Goal: Information Seeking & Learning: Learn about a topic

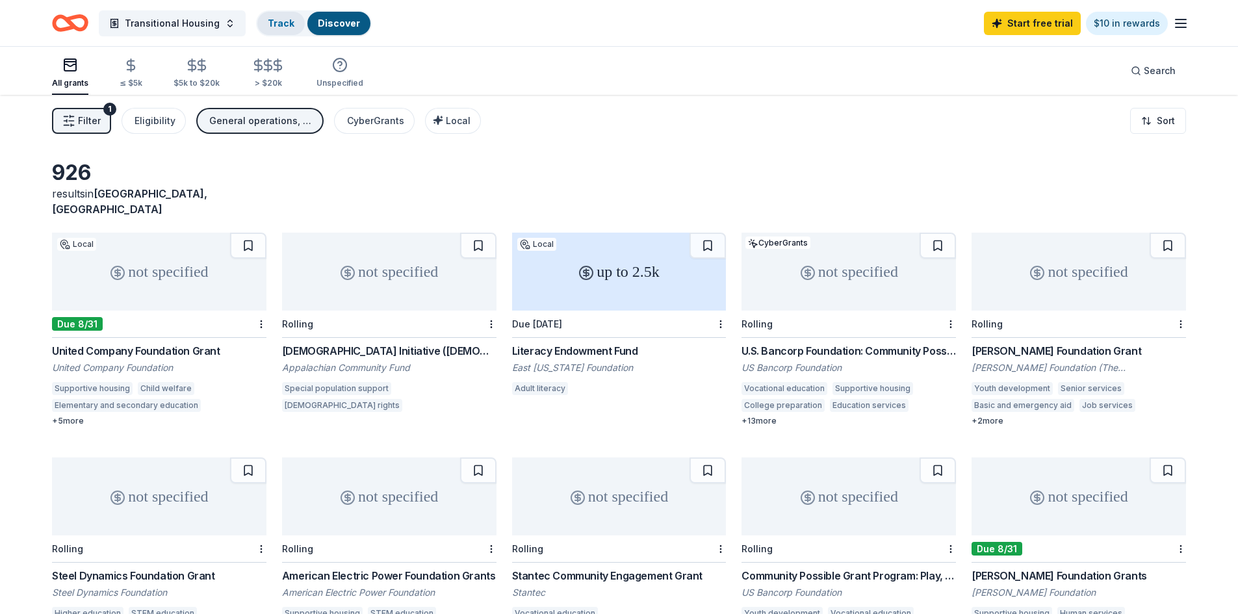
click at [276, 23] on link "Track" at bounding box center [281, 23] width 27 height 11
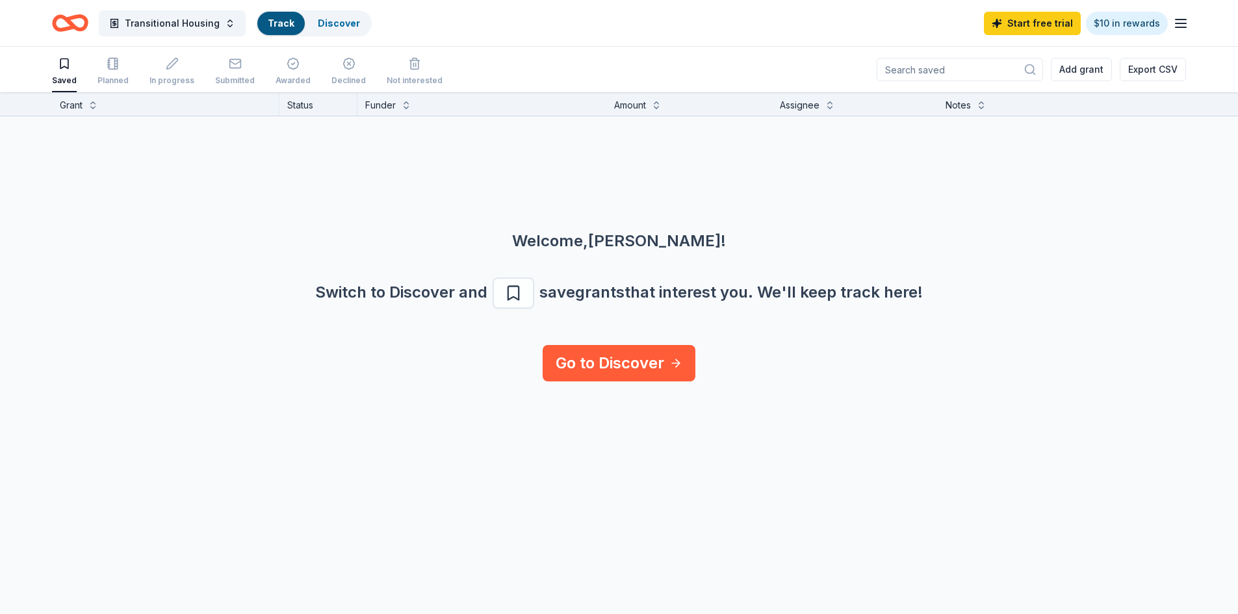
scroll to position [1, 0]
click at [154, 23] on span "Transitional Housing" at bounding box center [172, 24] width 95 height 16
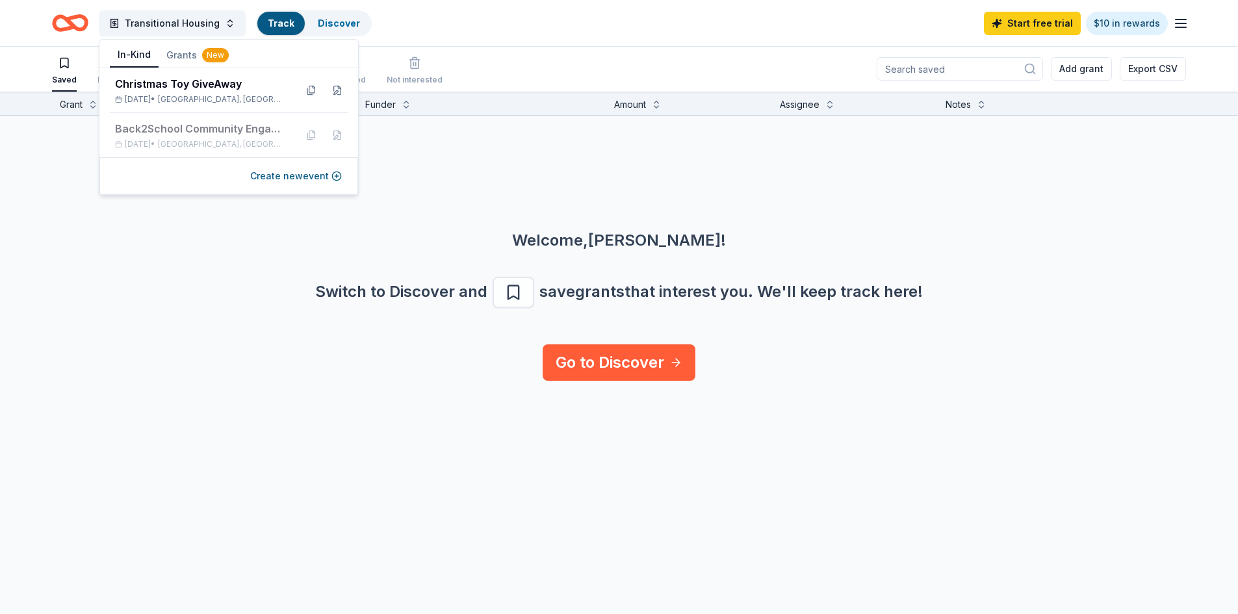
click at [135, 53] on button "In-Kind" at bounding box center [134, 55] width 49 height 25
click at [159, 97] on div "Dec 13, 2025 • Kingsport, TN" at bounding box center [200, 99] width 170 height 10
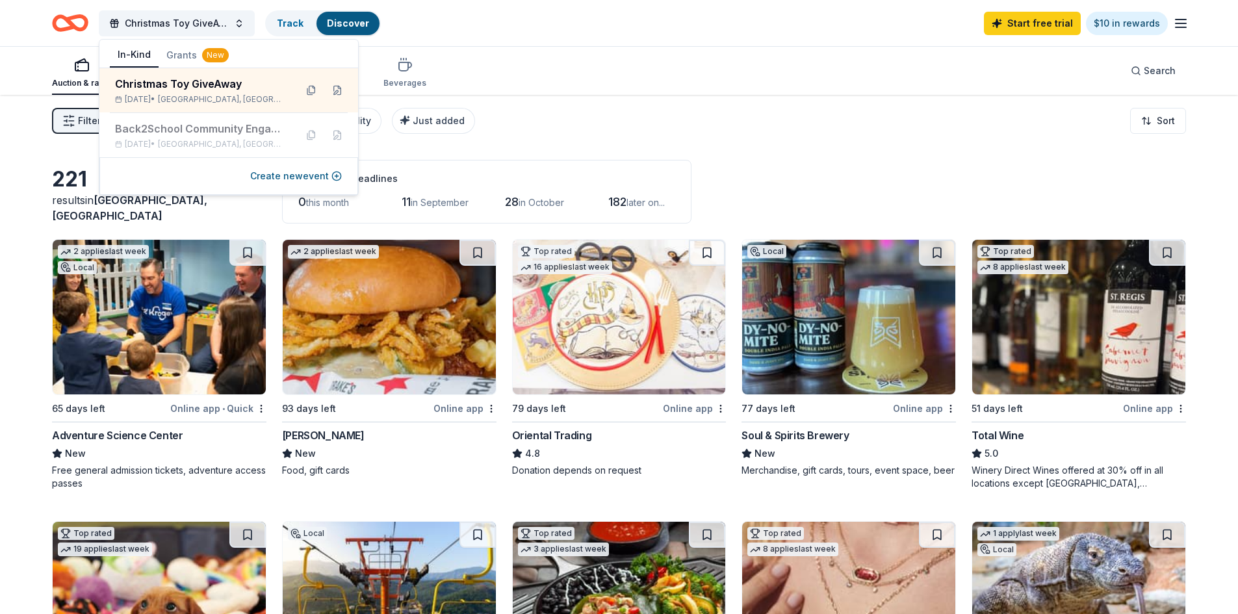
click at [640, 108] on div "Filter 2 Application methods Causes Eligibility Just added Sort" at bounding box center [619, 121] width 1238 height 52
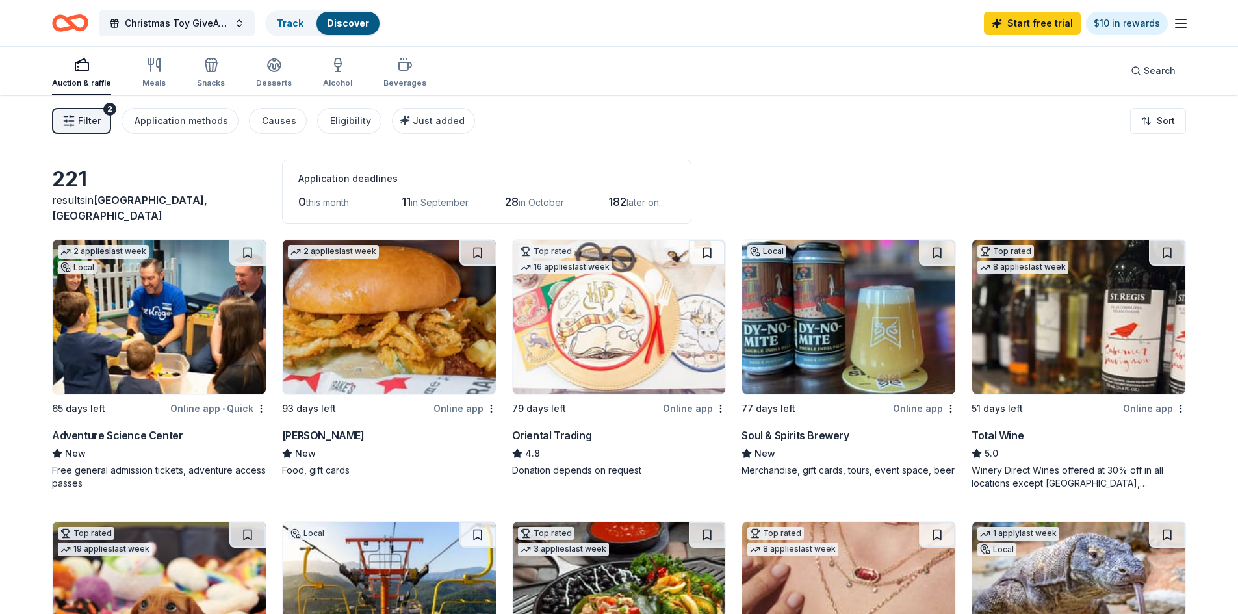
click at [174, 330] on img at bounding box center [159, 317] width 213 height 155
click at [200, 121] on div "Application methods" at bounding box center [182, 121] width 94 height 16
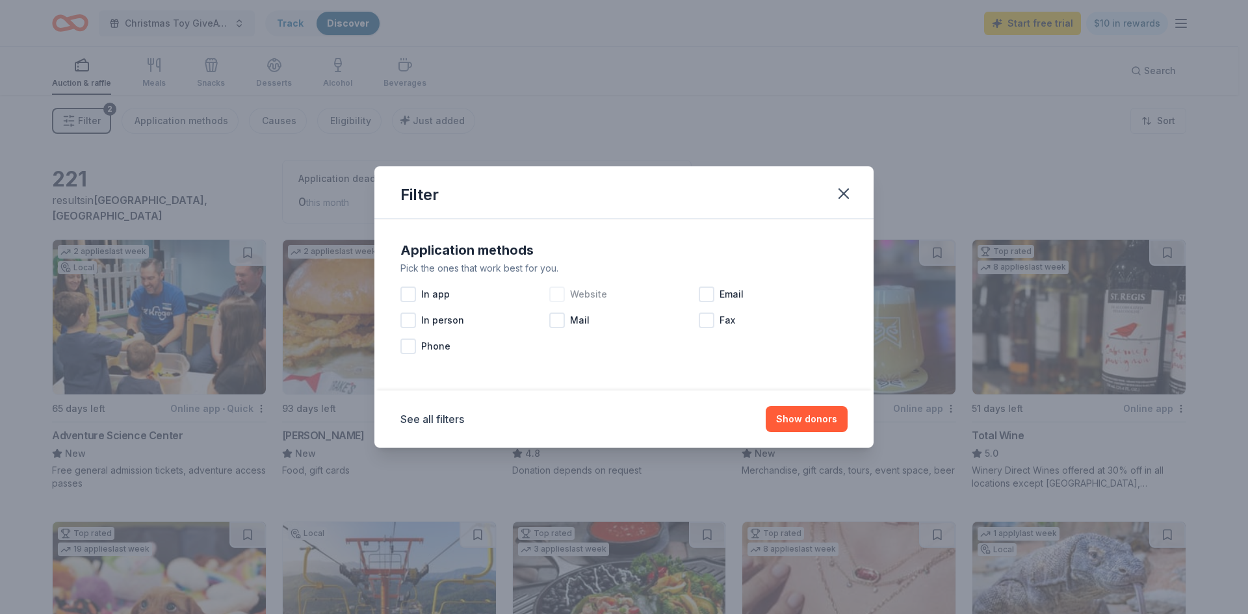
click at [557, 290] on div at bounding box center [557, 295] width 16 height 16
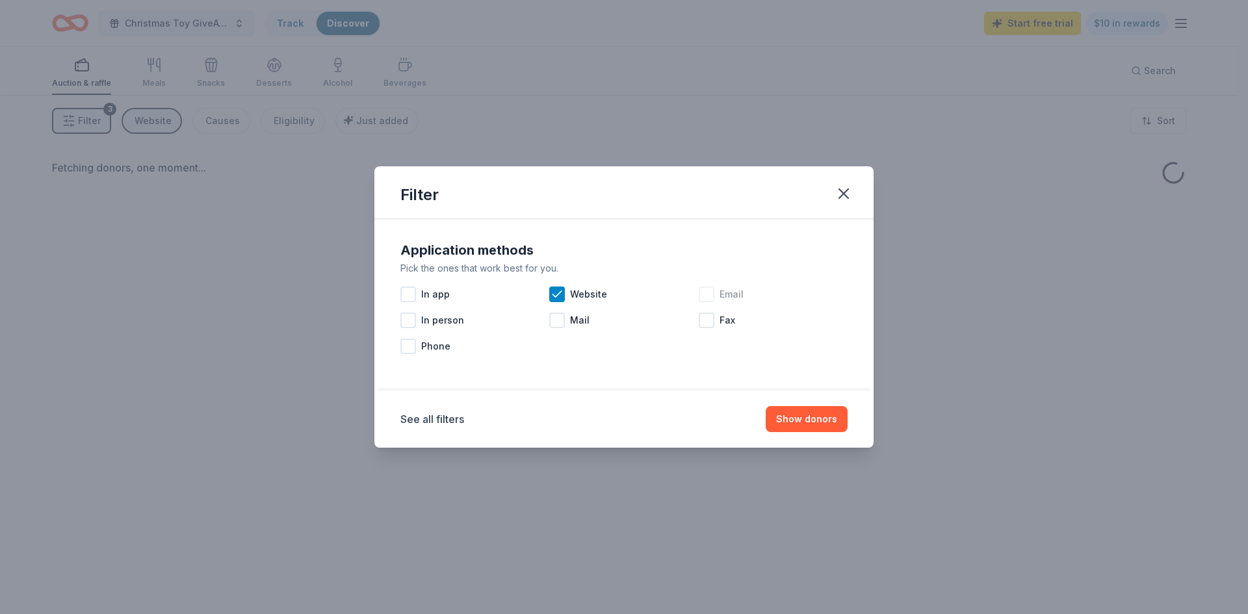
click at [718, 291] on div "Email" at bounding box center [773, 294] width 149 height 26
click at [816, 423] on button "Show donors" at bounding box center [807, 419] width 82 height 26
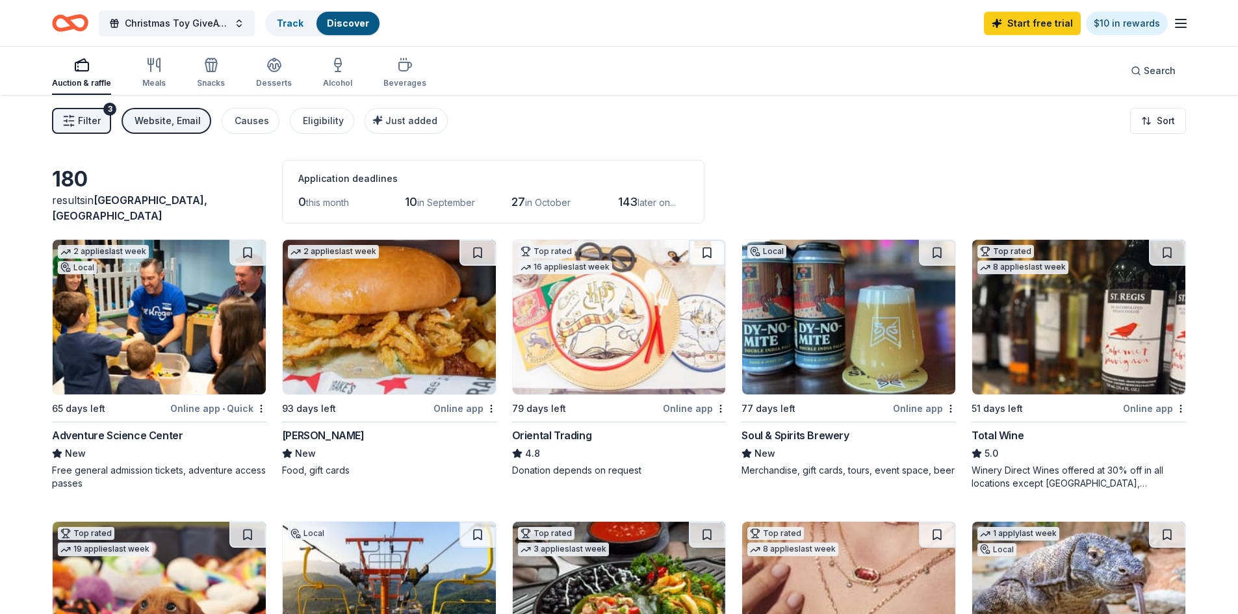
click at [79, 79] on div "Auction & raffle" at bounding box center [81, 83] width 59 height 10
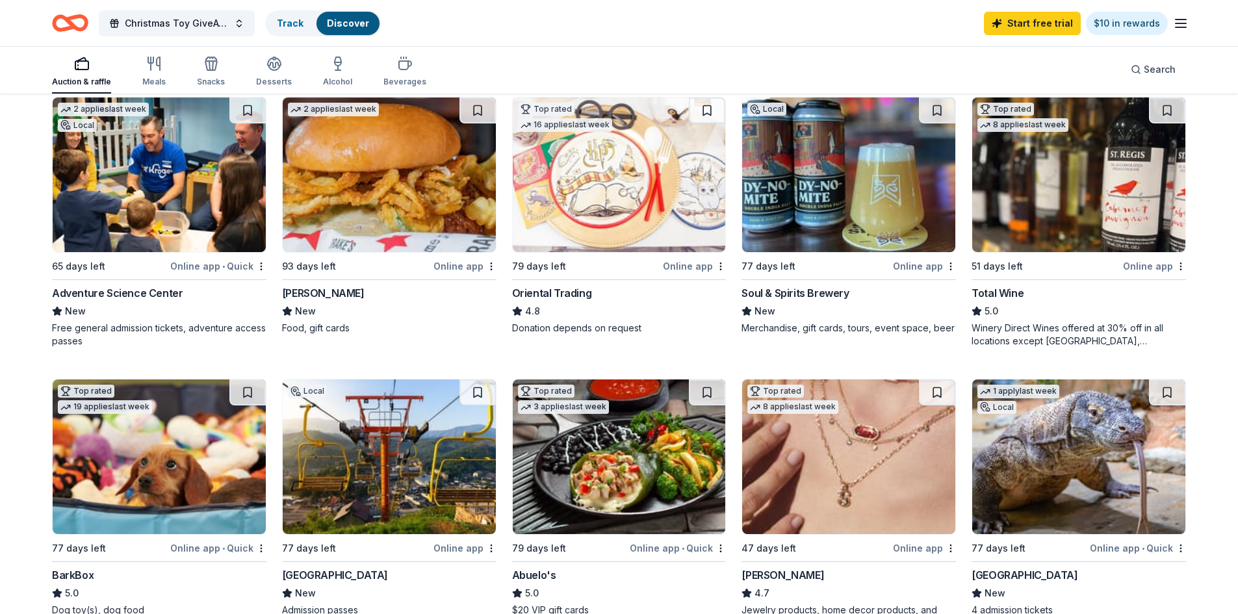
scroll to position [195, 0]
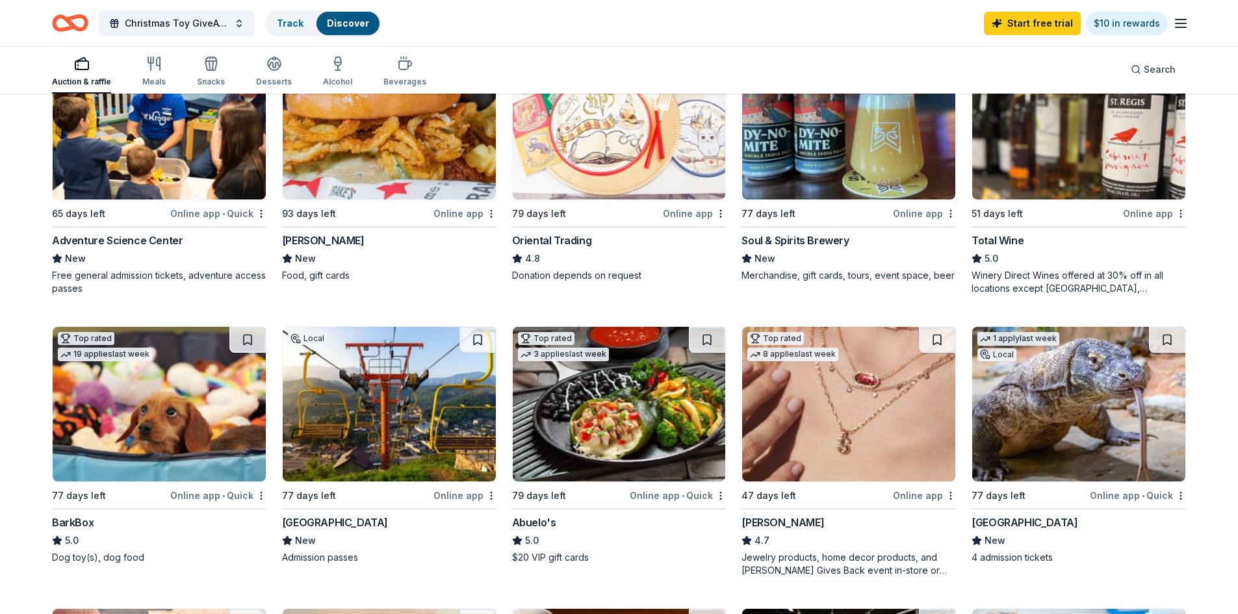
click at [174, 400] on img at bounding box center [159, 404] width 213 height 155
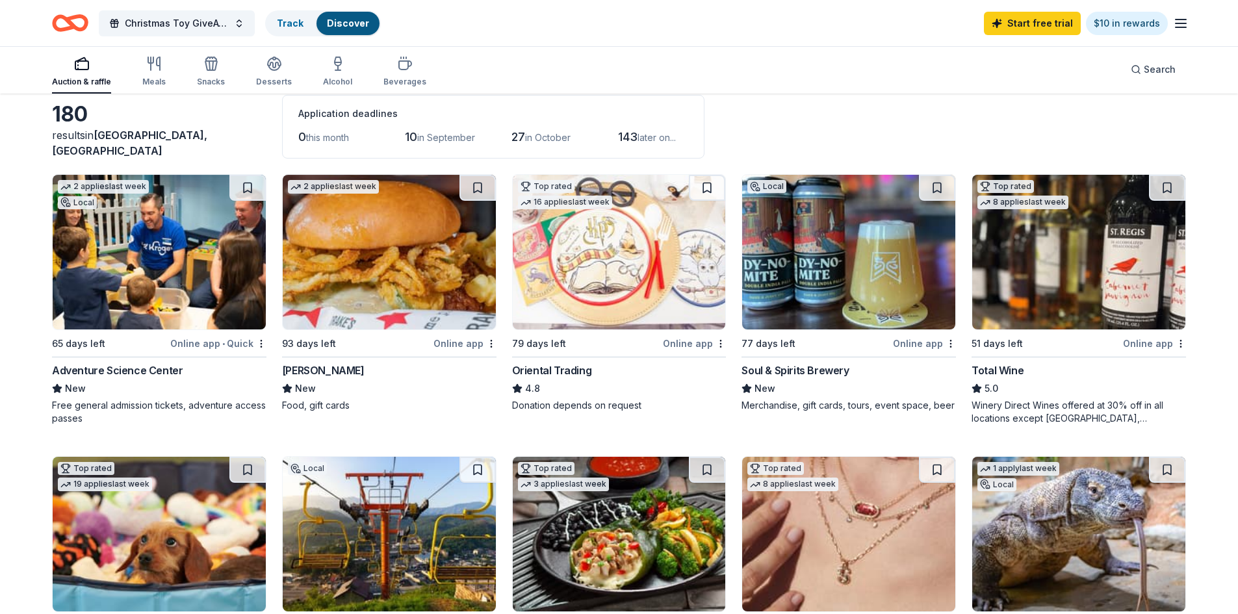
scroll to position [0, 0]
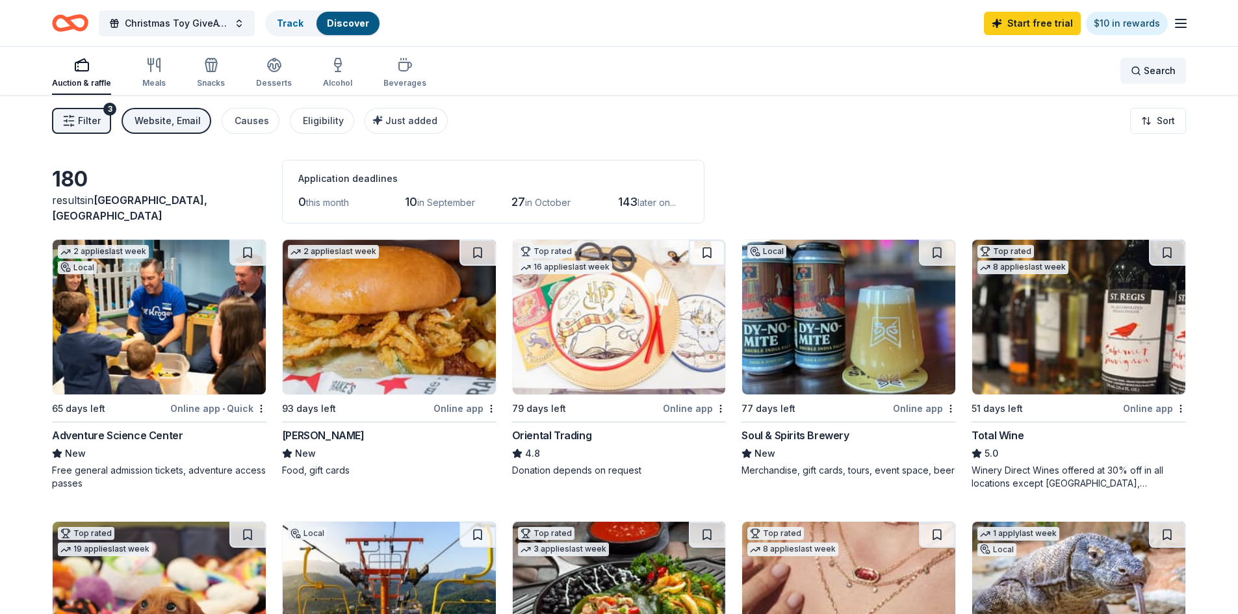
click at [1135, 67] on div "Search" at bounding box center [1153, 71] width 45 height 16
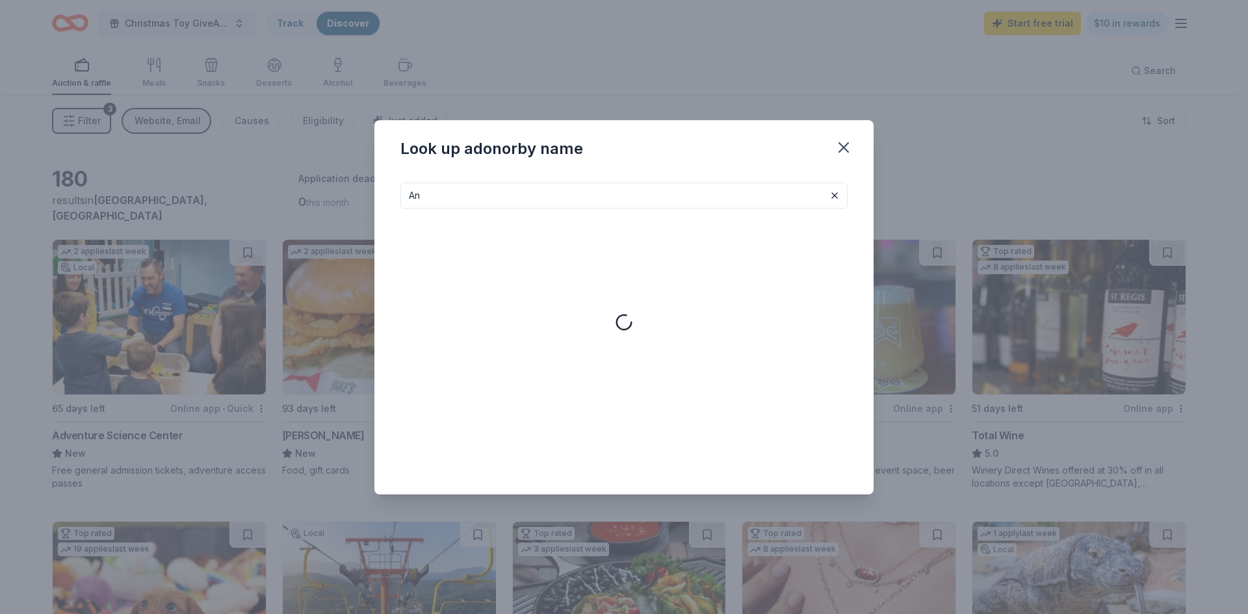
type input "A"
type input "a"
type input "b"
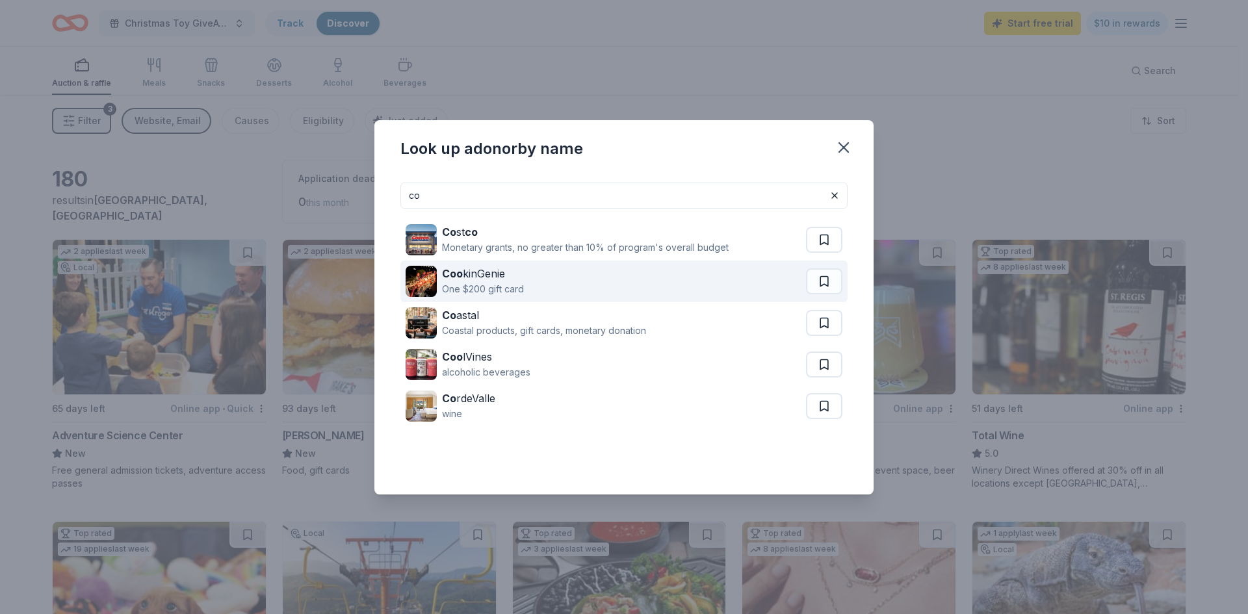
type input "co"
click at [529, 283] on div "Coo kinGenie One $200 gift card" at bounding box center [606, 282] width 400 height 42
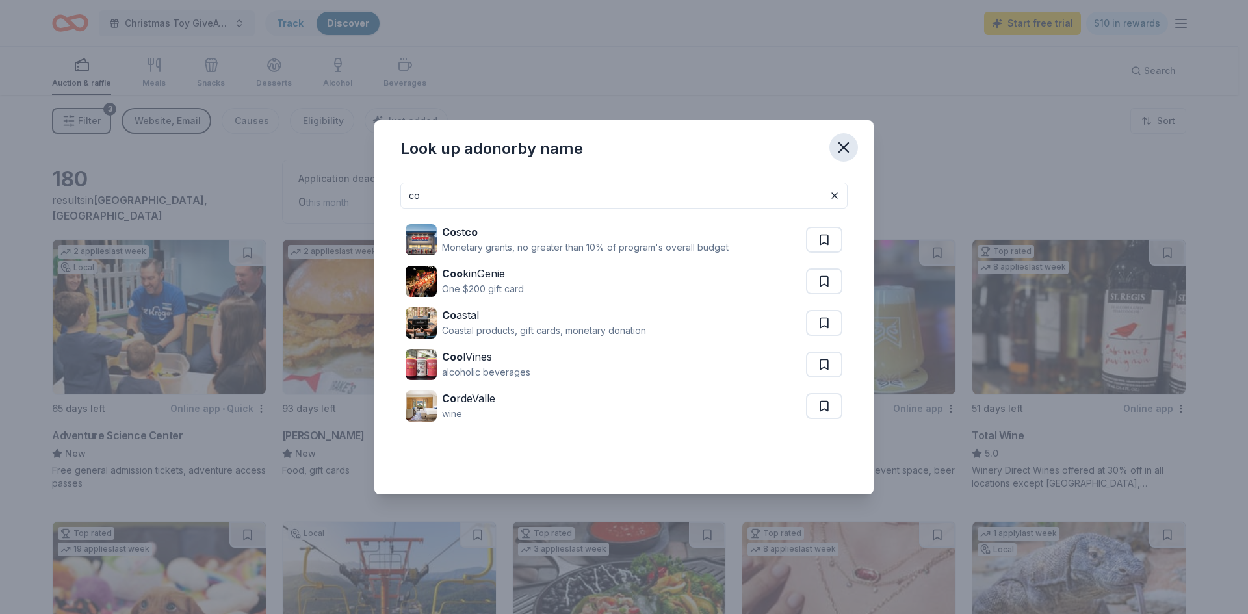
click at [843, 148] on icon "button" at bounding box center [843, 147] width 9 height 9
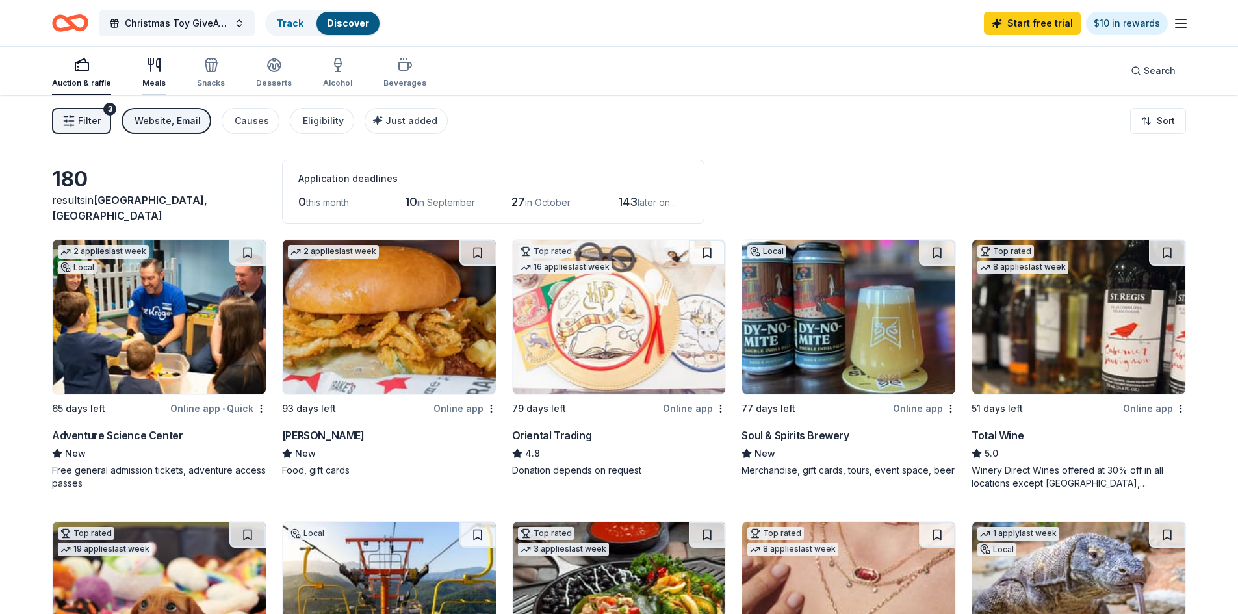
click at [160, 73] on div "Meals" at bounding box center [153, 72] width 23 height 31
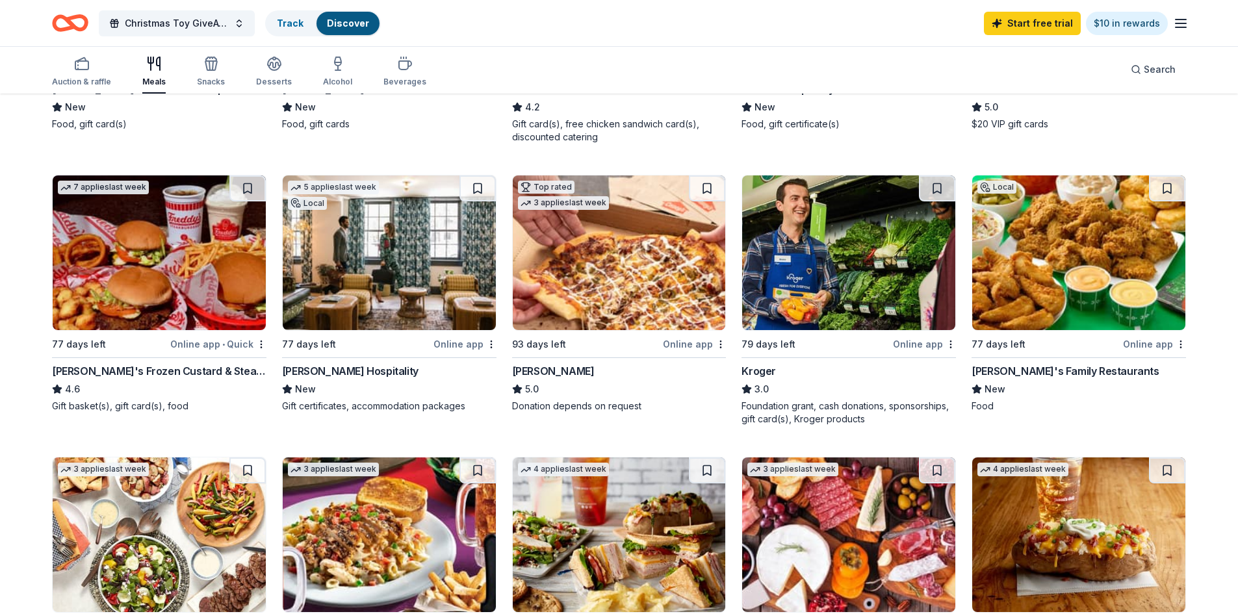
scroll to position [325, 0]
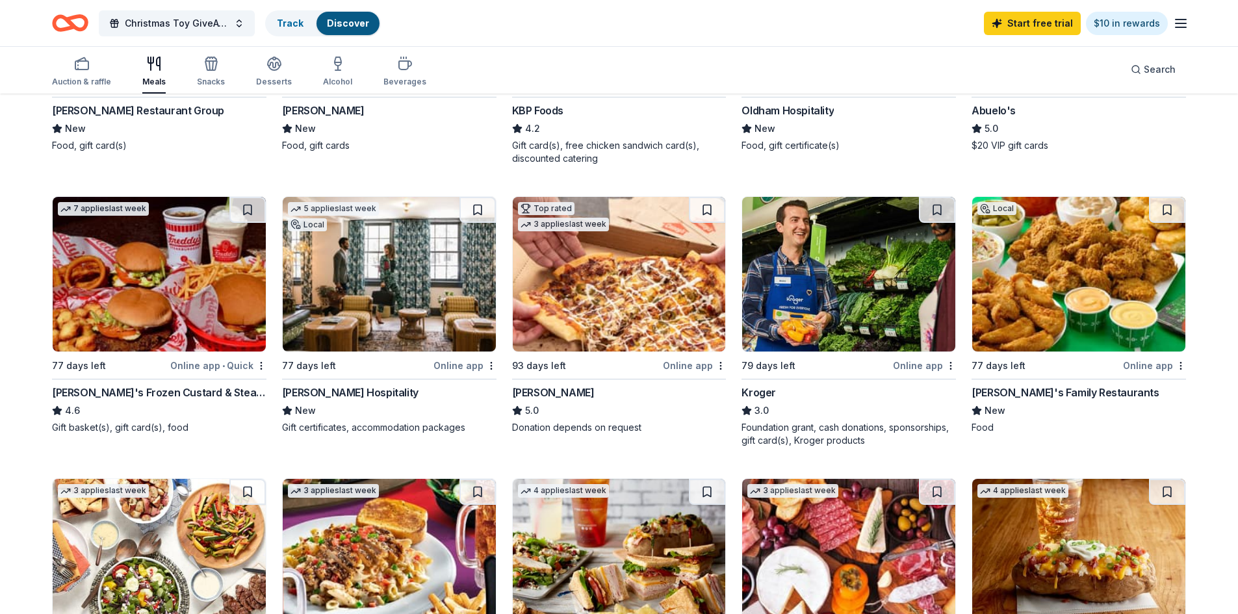
click at [157, 282] on img at bounding box center [159, 274] width 213 height 155
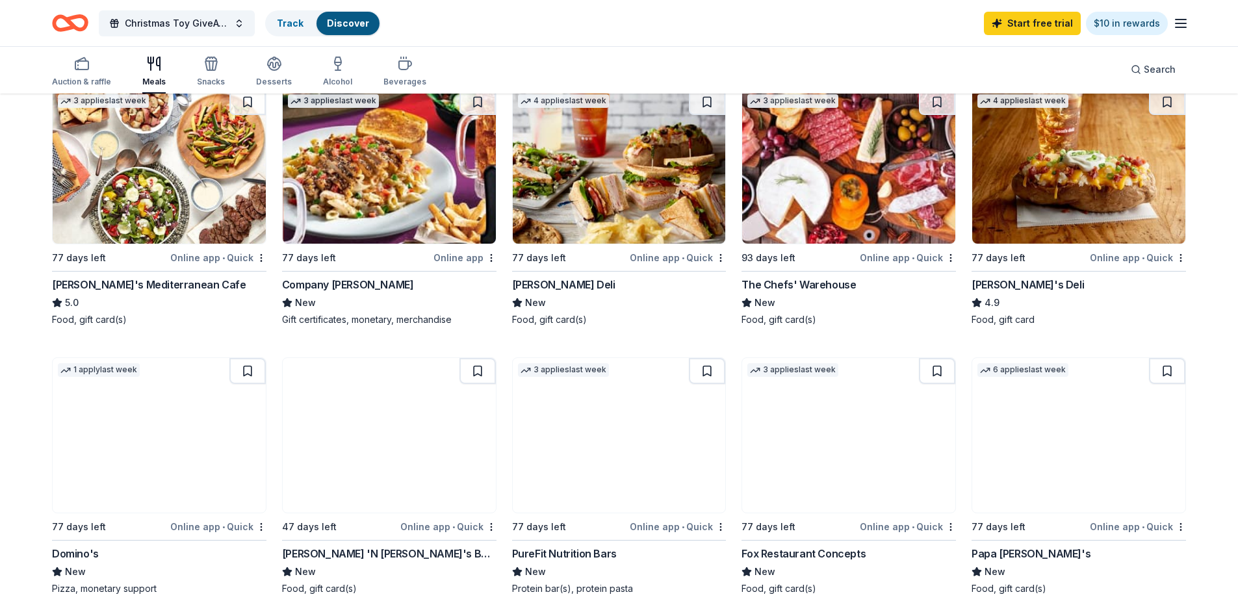
scroll to position [650, 0]
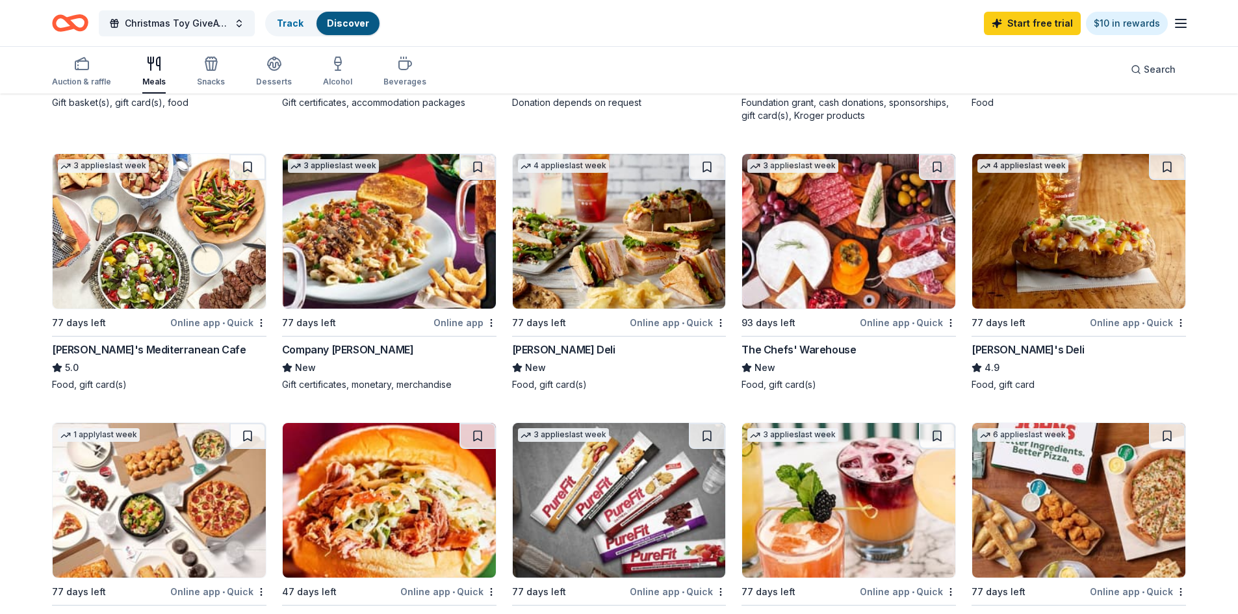
click at [673, 250] on img at bounding box center [619, 231] width 213 height 155
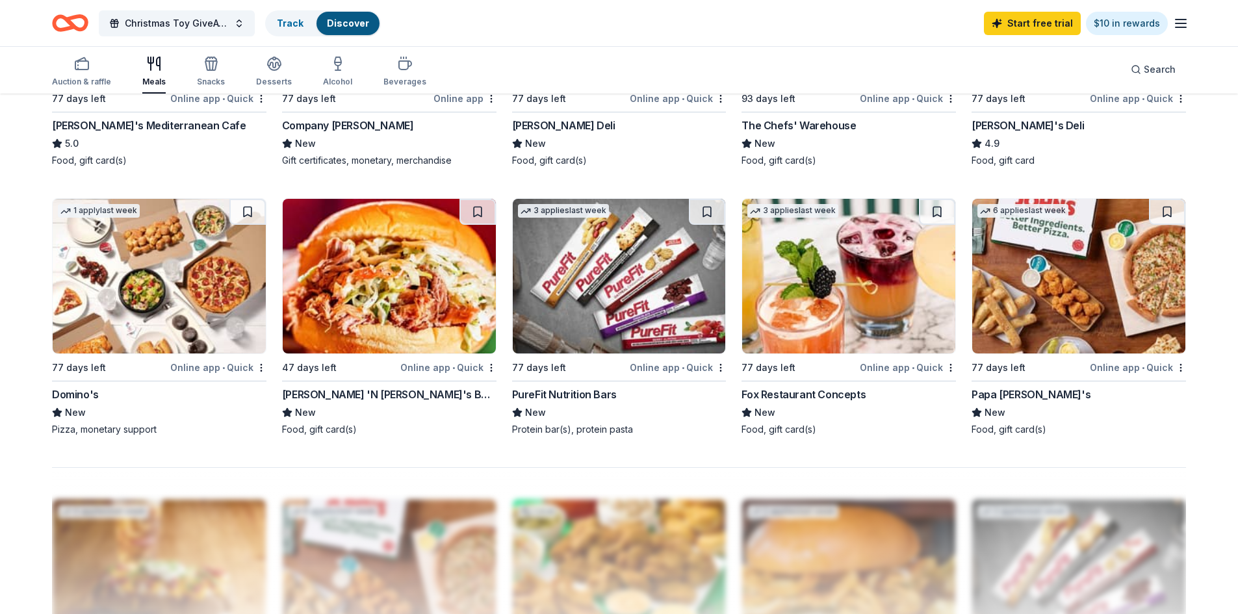
scroll to position [910, 0]
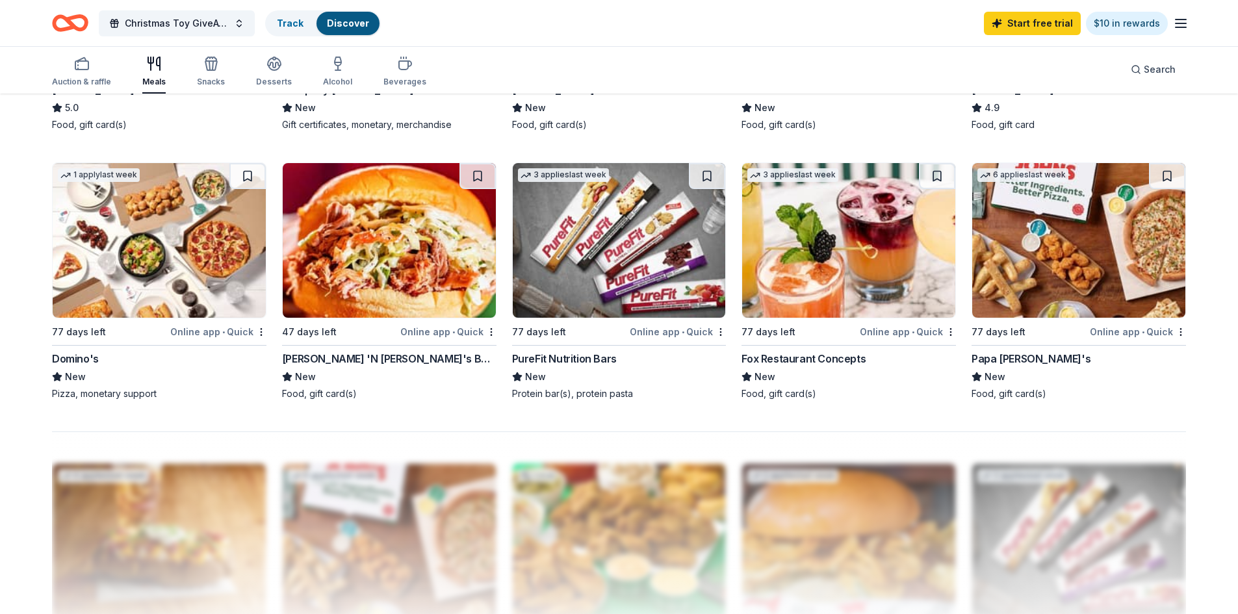
click at [1067, 267] on img at bounding box center [1078, 240] width 213 height 155
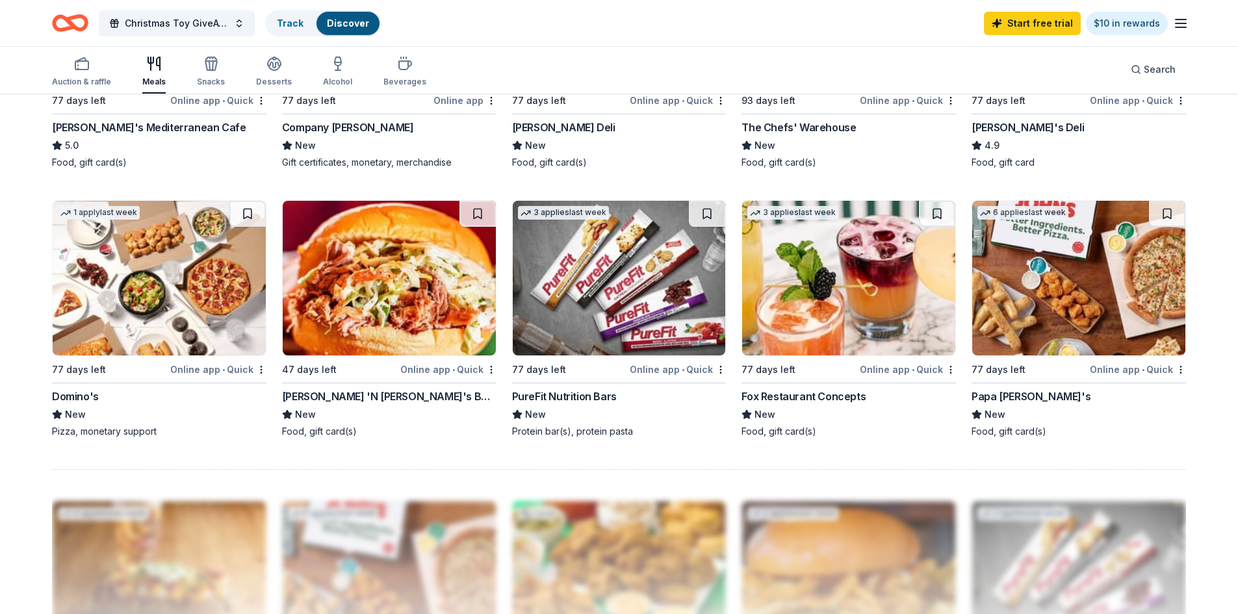
scroll to position [845, 0]
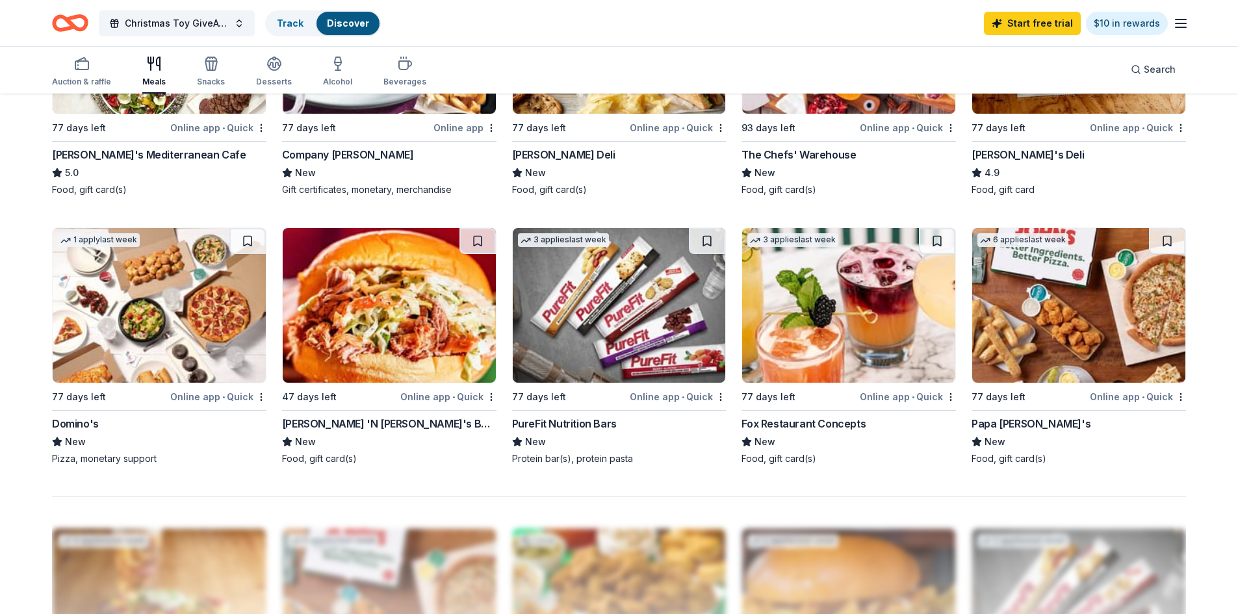
click at [172, 289] on img at bounding box center [159, 305] width 213 height 155
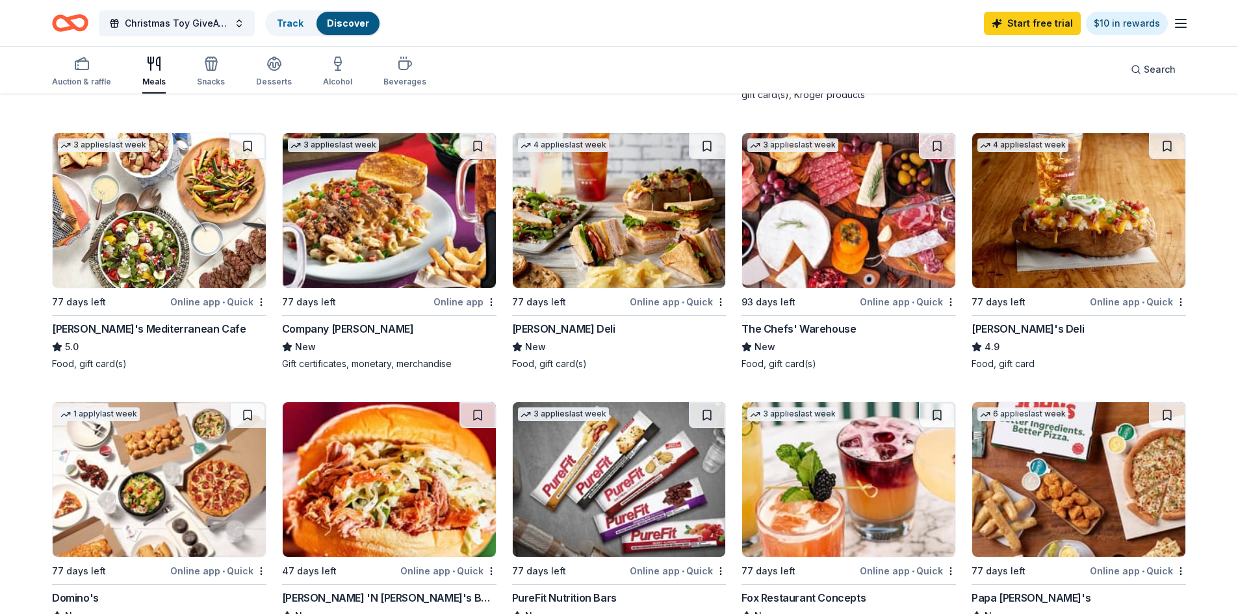
scroll to position [585, 0]
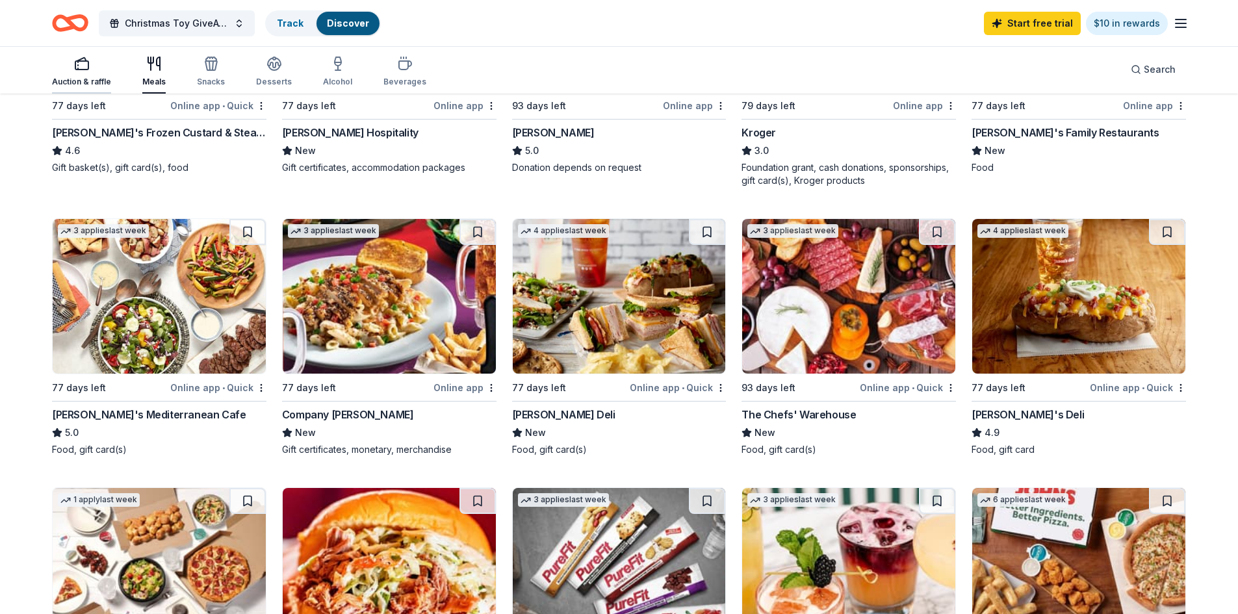
click at [82, 69] on rect "button" at bounding box center [81, 65] width 13 height 8
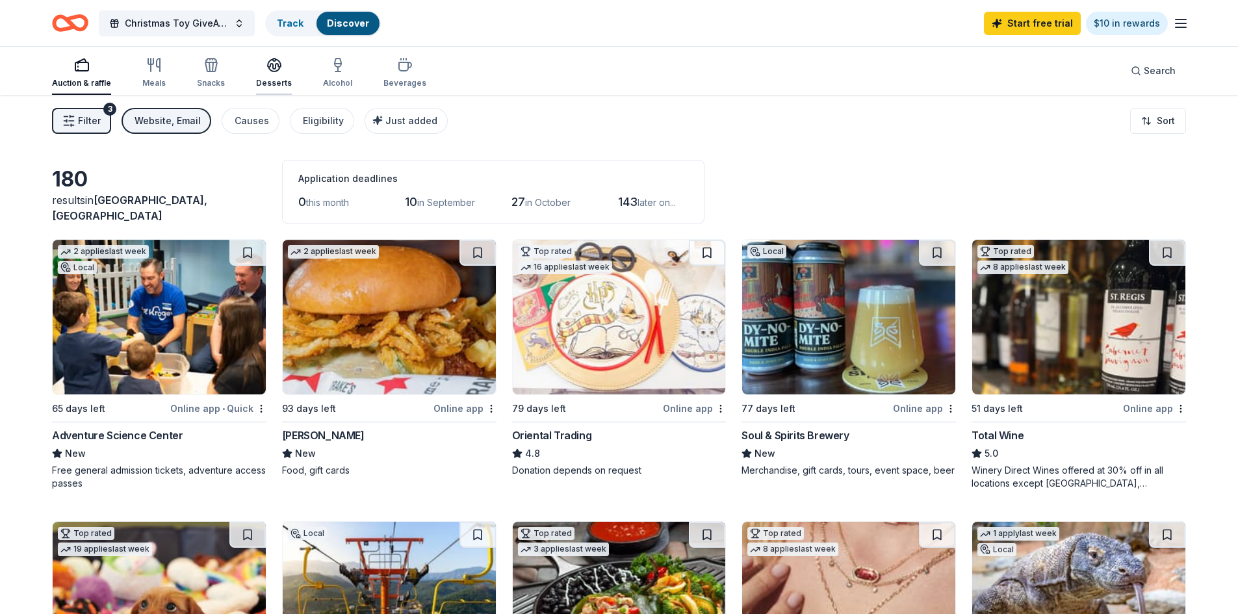
click at [274, 77] on div "Desserts" at bounding box center [274, 72] width 36 height 31
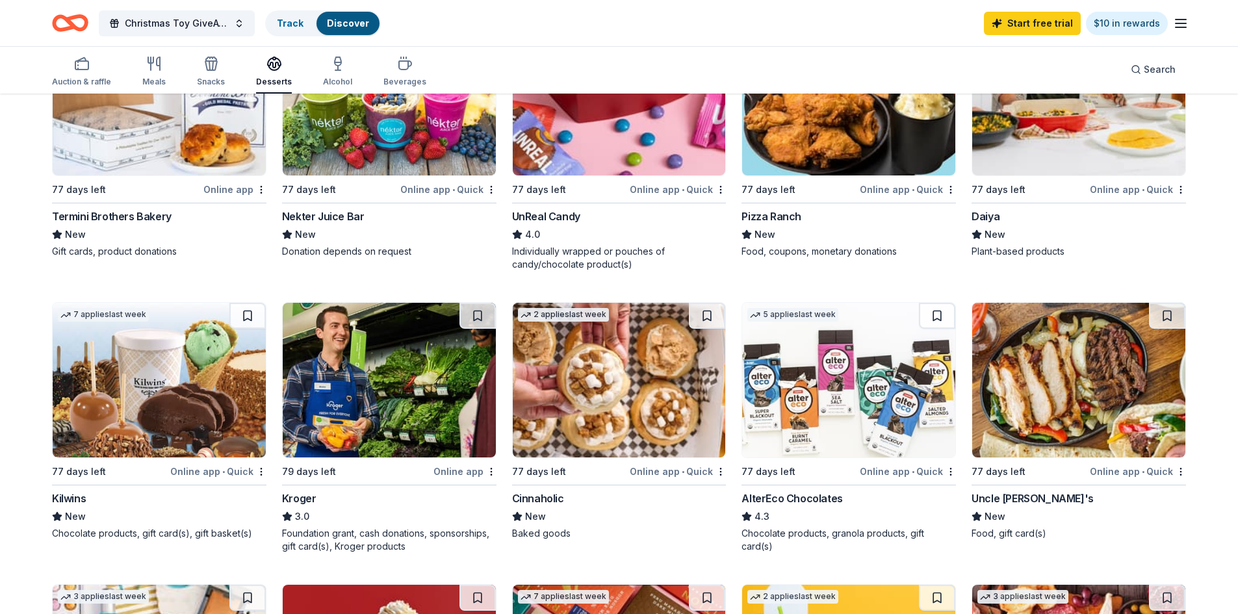
scroll to position [520, 0]
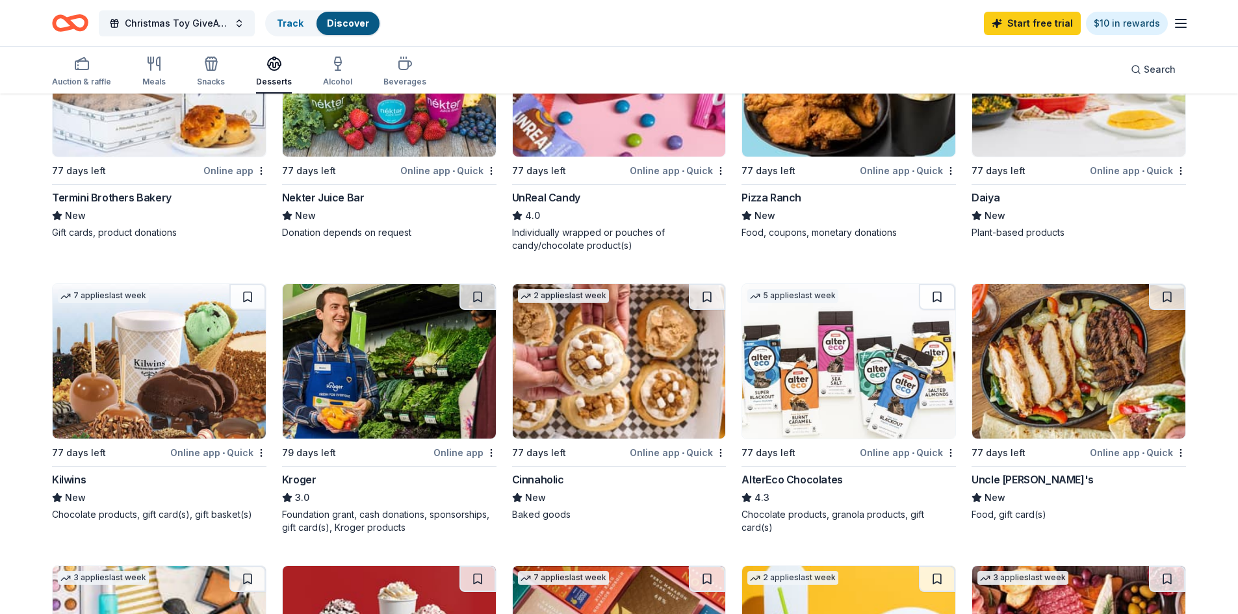
click at [345, 25] on link "Discover" at bounding box center [348, 23] width 42 height 11
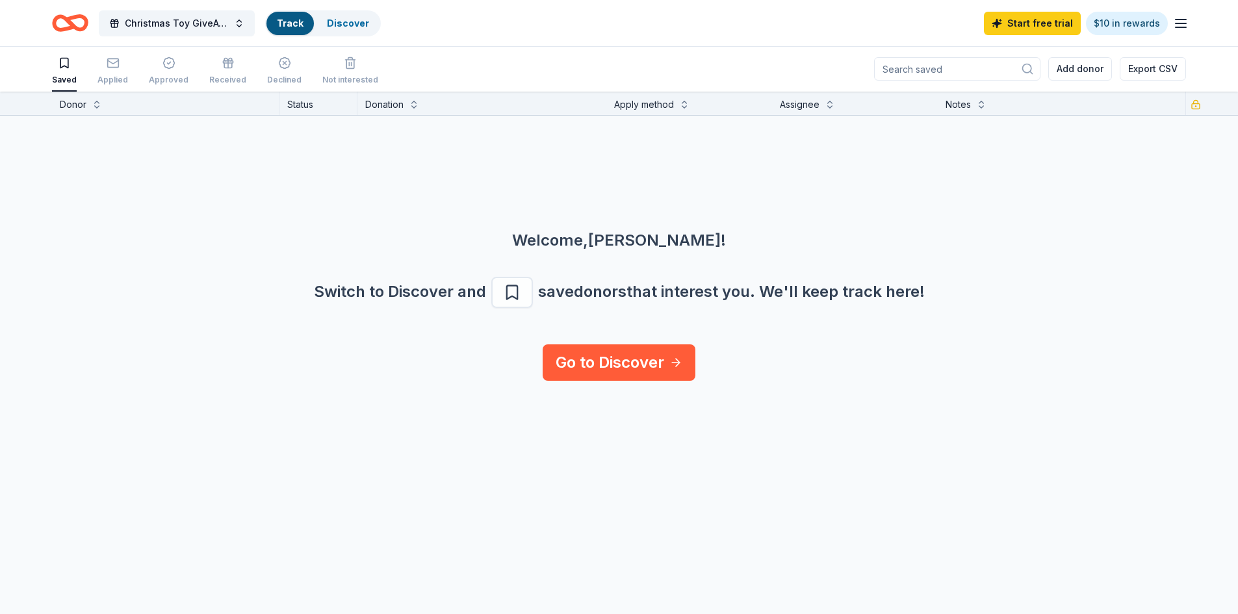
click at [291, 21] on link "Track" at bounding box center [290, 23] width 27 height 11
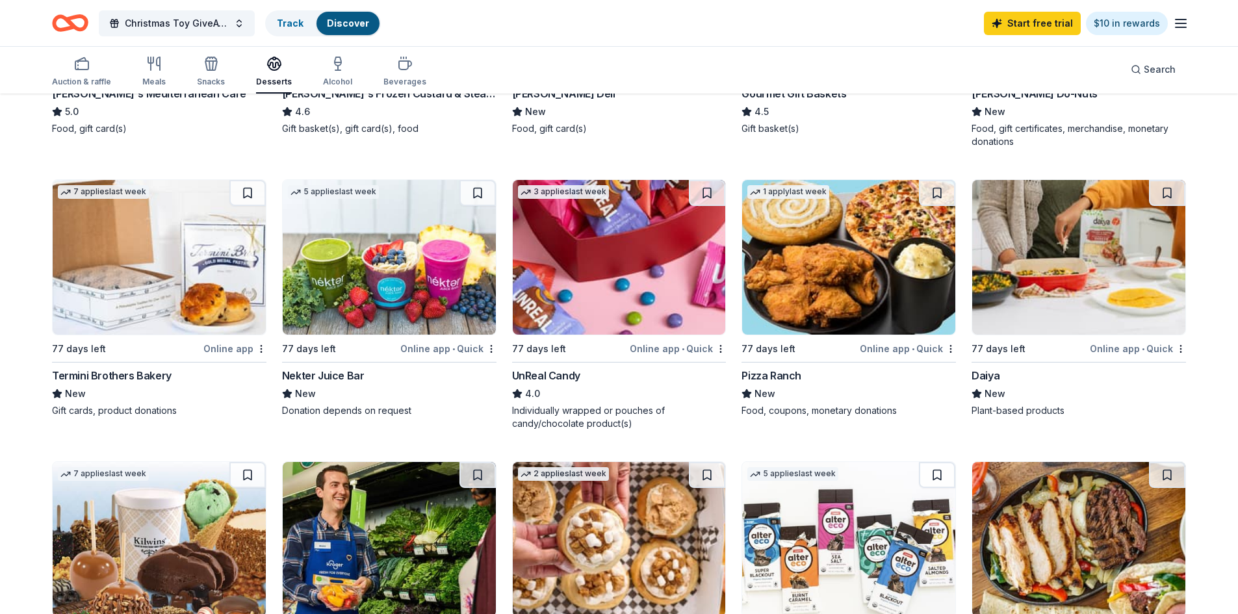
scroll to position [325, 0]
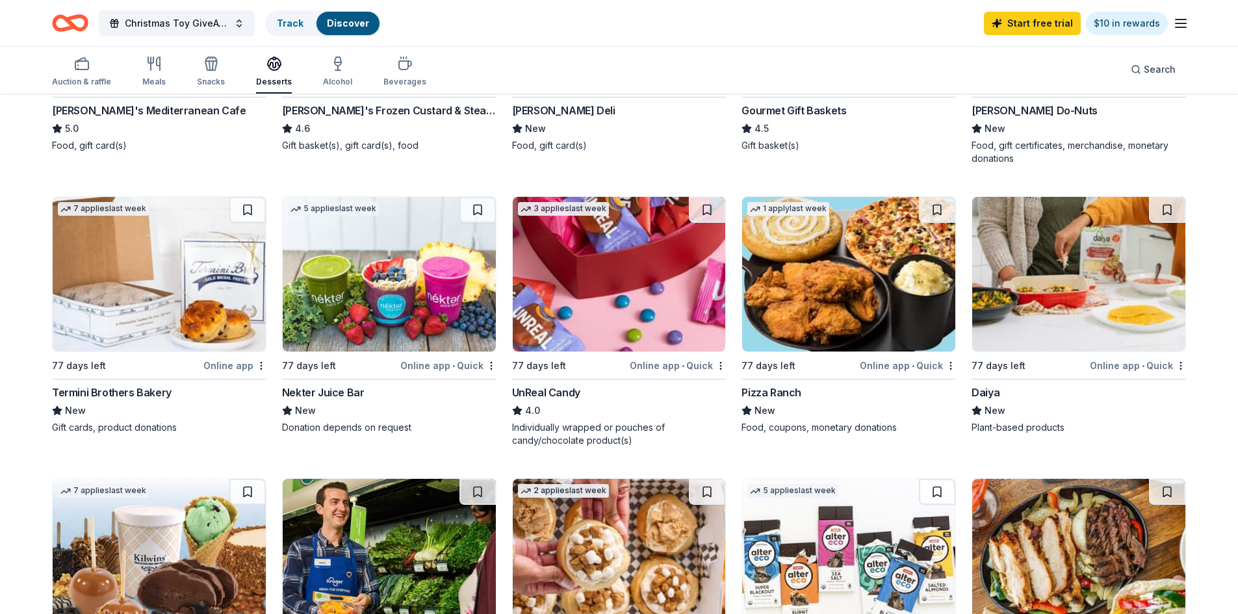
click at [613, 228] on img at bounding box center [619, 274] width 213 height 155
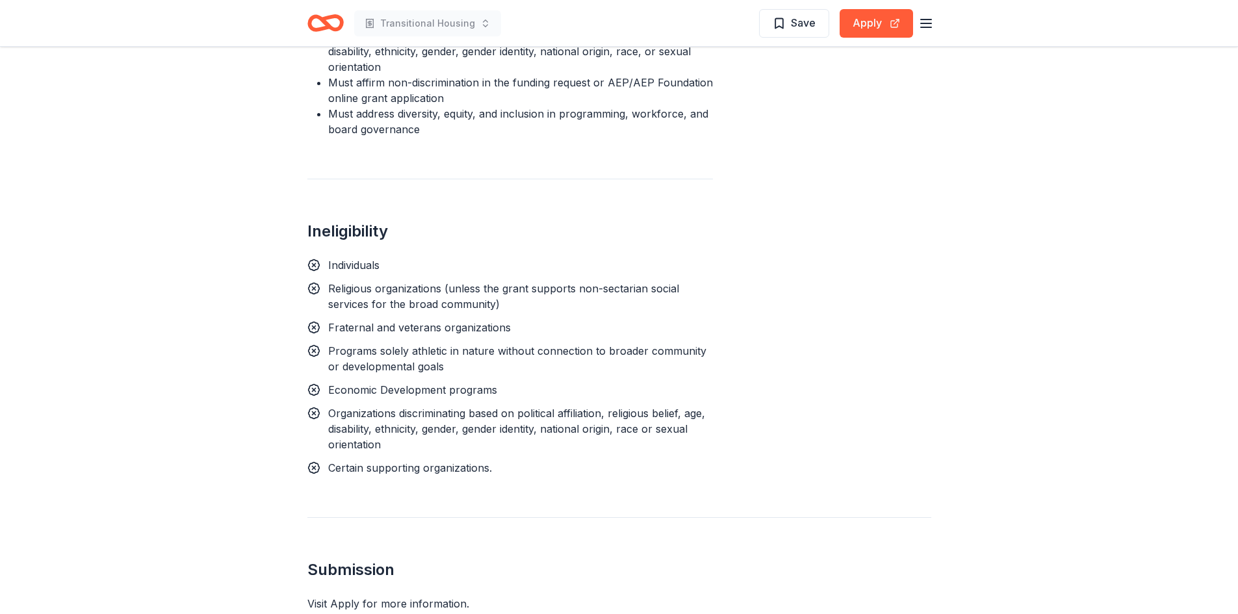
scroll to position [1300, 0]
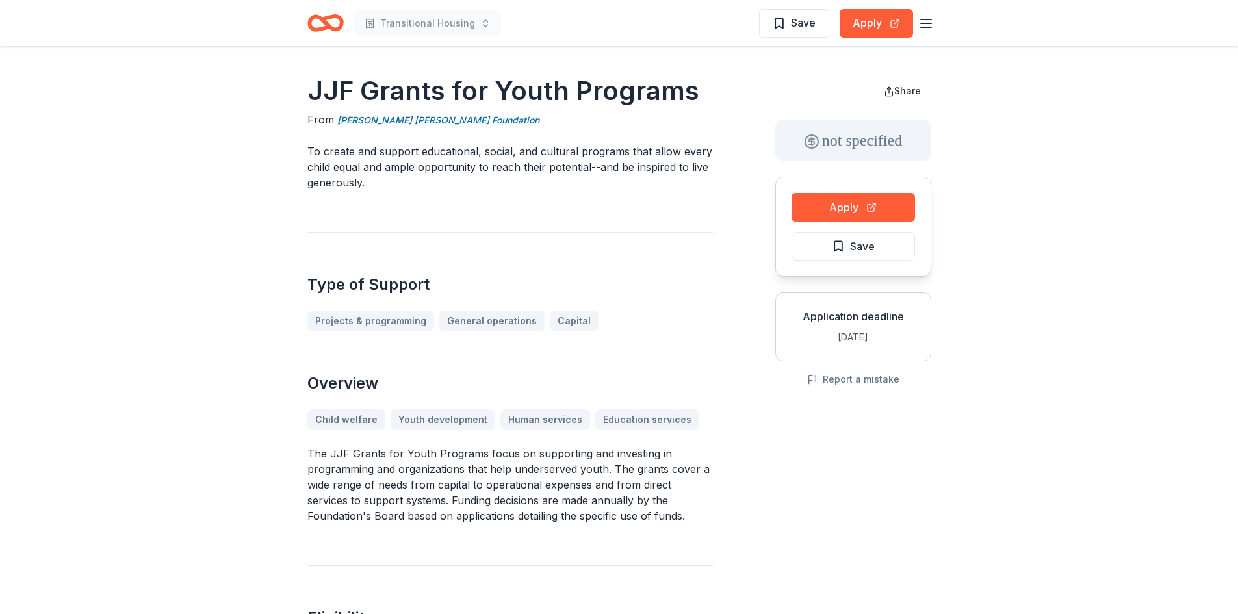
scroll to position [325, 0]
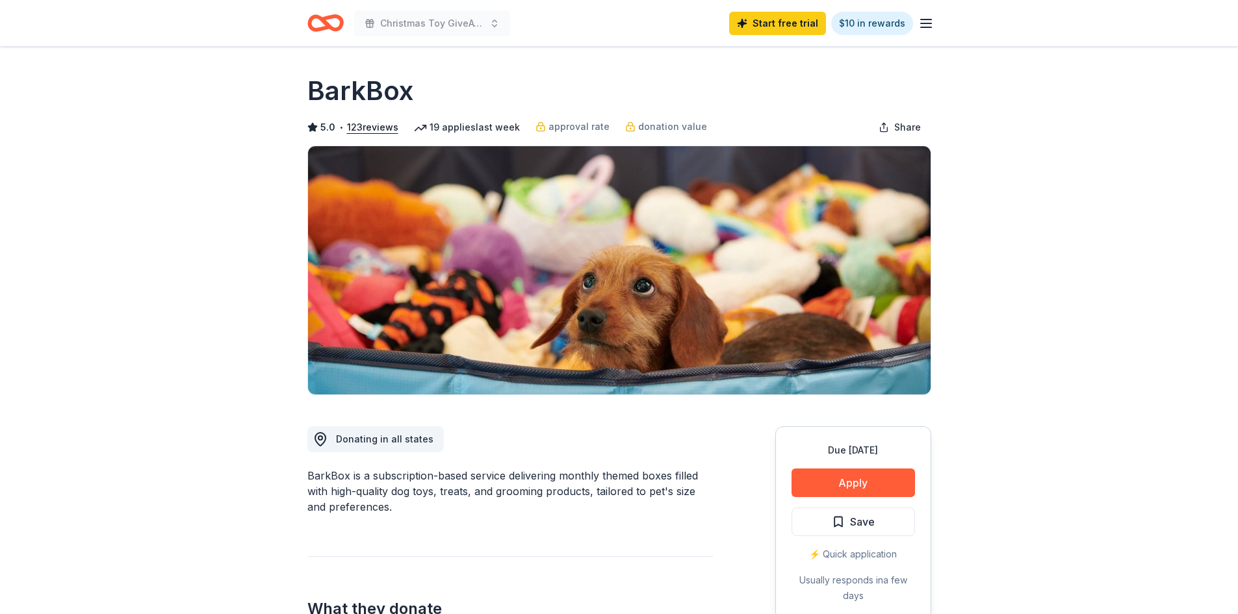
drag, startPoint x: 311, startPoint y: 88, endPoint x: 415, endPoint y: 91, distance: 104.0
click at [411, 93] on h1 "BarkBox" at bounding box center [360, 91] width 106 height 36
drag, startPoint x: 425, startPoint y: 92, endPoint x: 335, endPoint y: 116, distance: 92.9
click at [349, 84] on div "BarkBox" at bounding box center [619, 91] width 624 height 36
drag, startPoint x: 304, startPoint y: 473, endPoint x: 356, endPoint y: 475, distance: 52.1
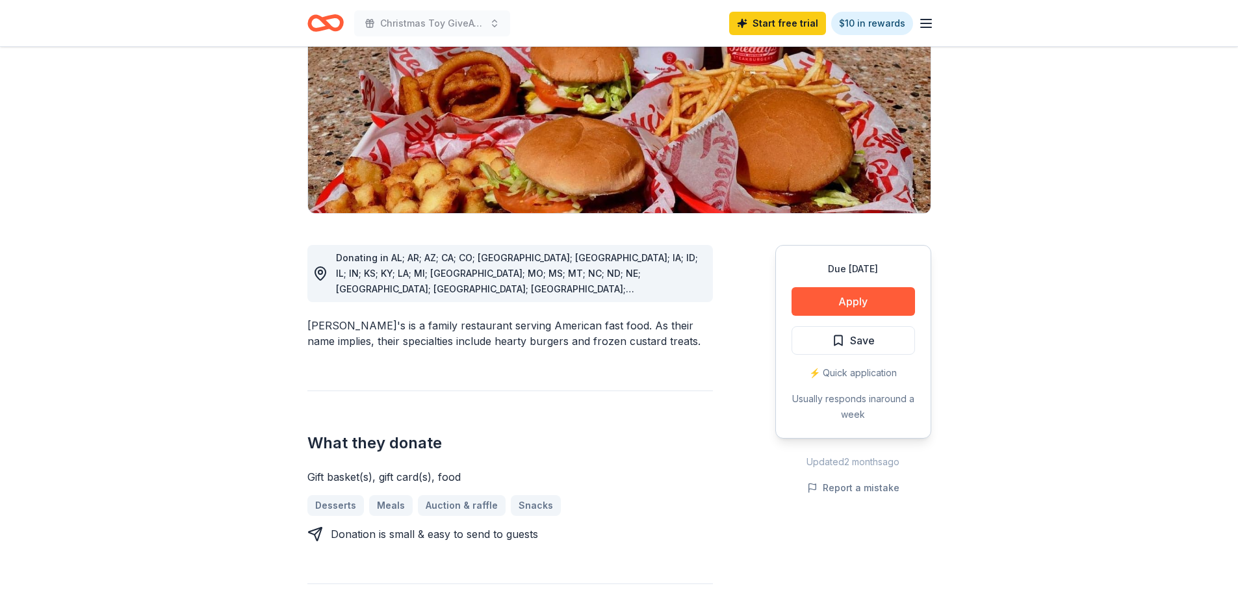
scroll to position [195, 0]
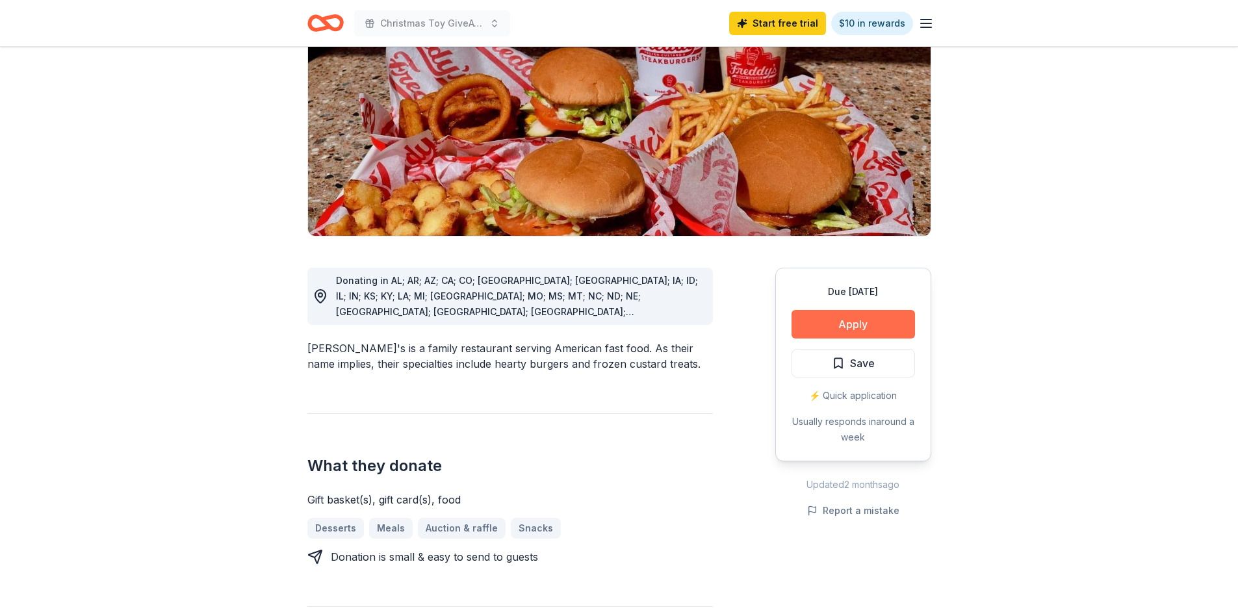
click at [828, 310] on button "Apply" at bounding box center [853, 324] width 123 height 29
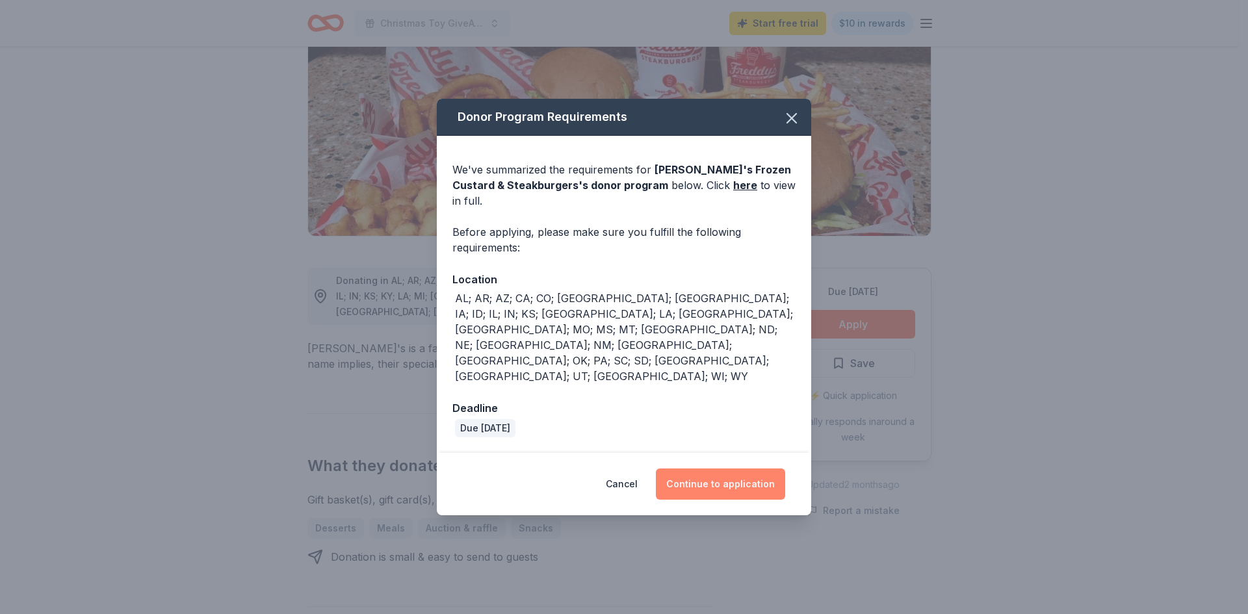
click at [716, 469] on button "Continue to application" at bounding box center [720, 484] width 129 height 31
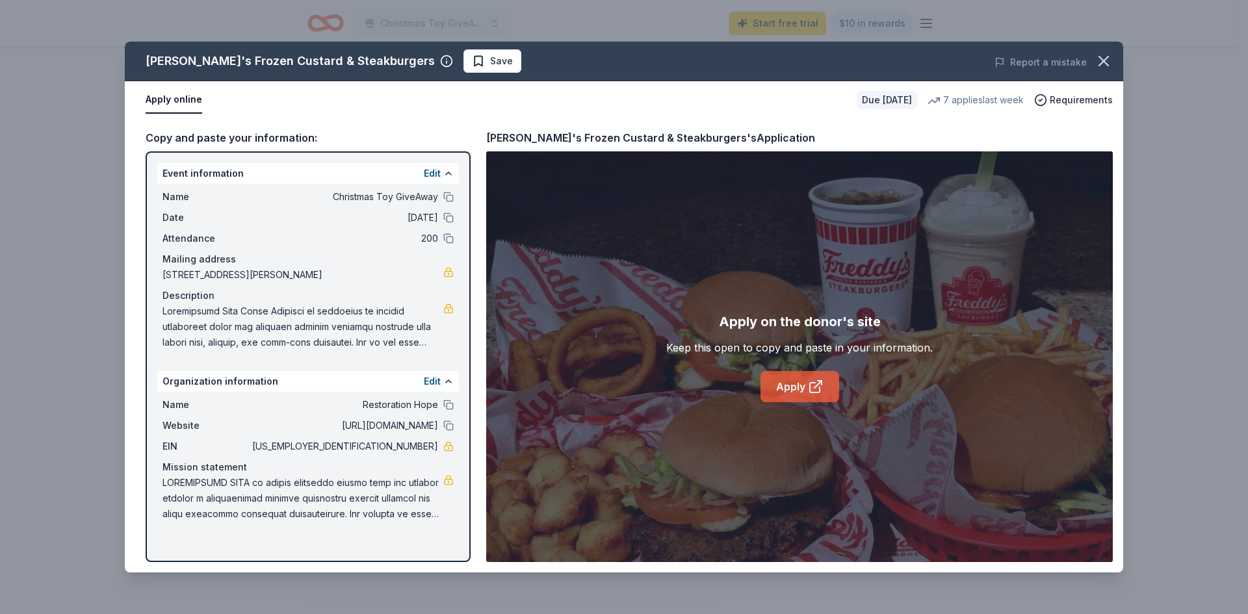
click at [784, 386] on link "Apply" at bounding box center [799, 386] width 79 height 31
click at [1098, 62] on icon "button" at bounding box center [1103, 61] width 18 height 18
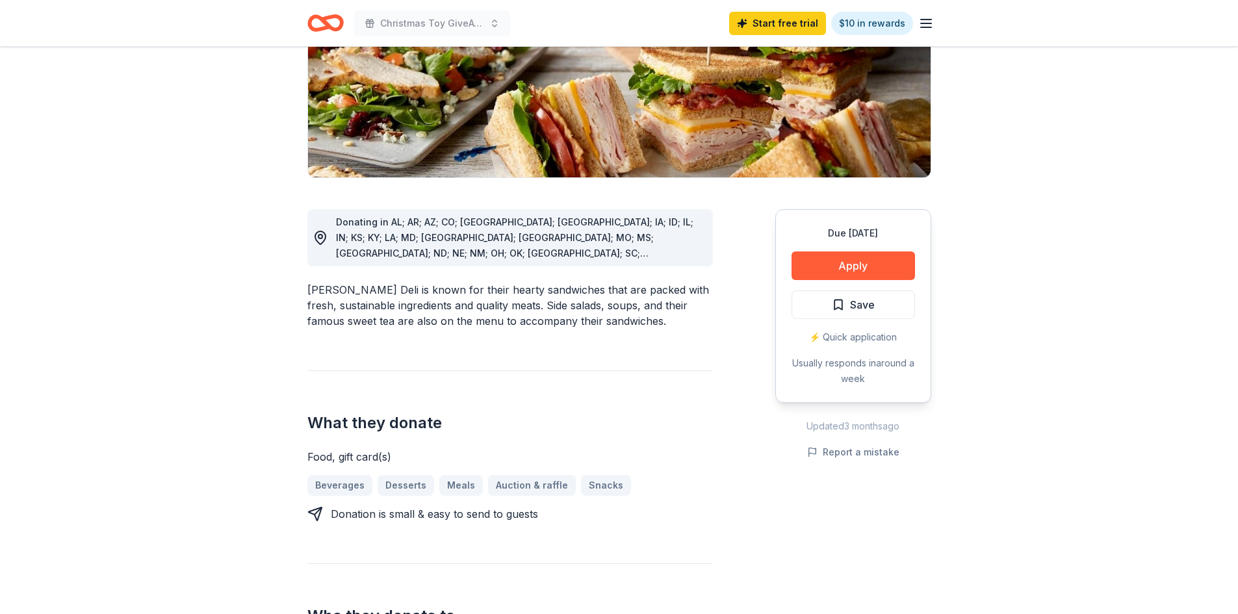
scroll to position [195, 0]
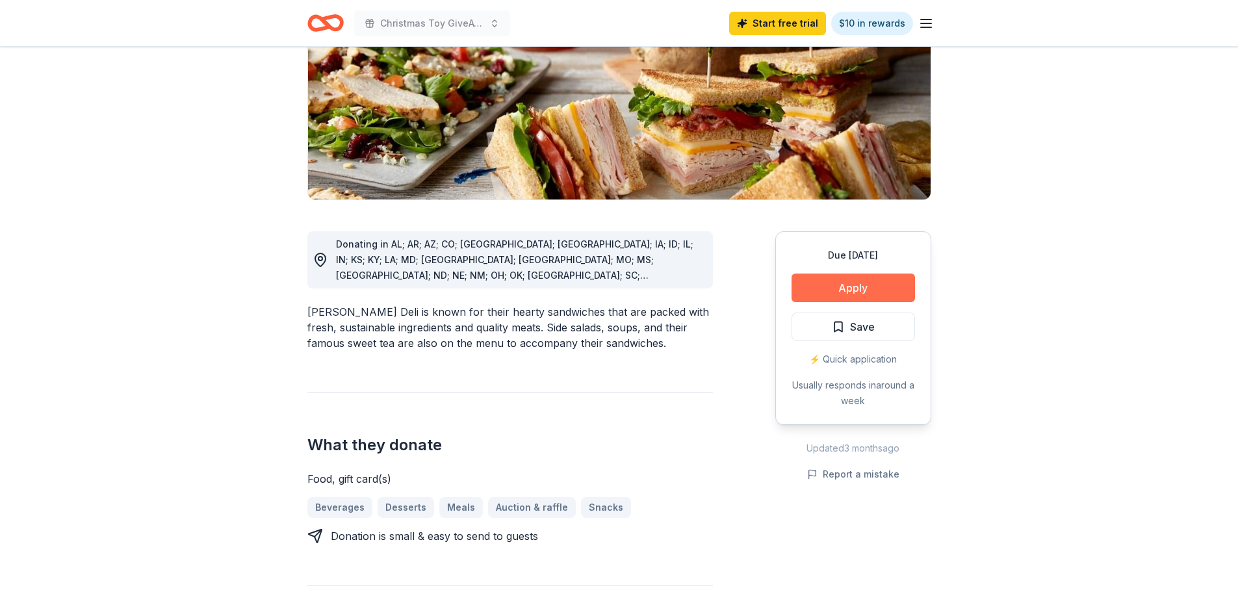
click at [840, 289] on button "Apply" at bounding box center [853, 288] width 123 height 29
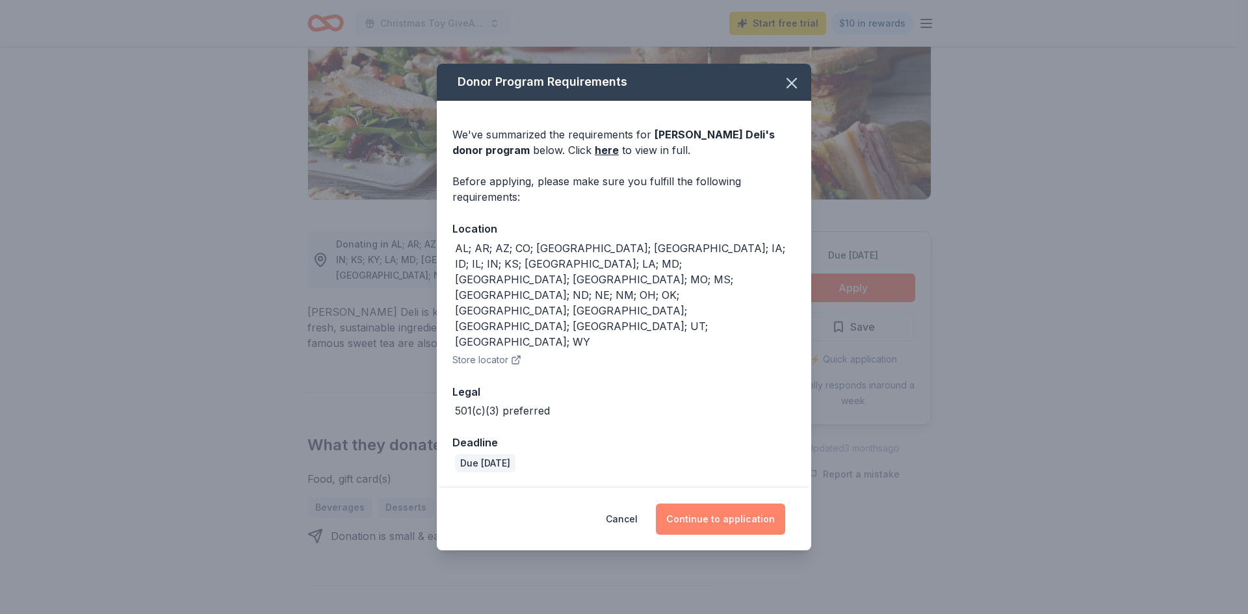
click at [744, 504] on button "Continue to application" at bounding box center [720, 519] width 129 height 31
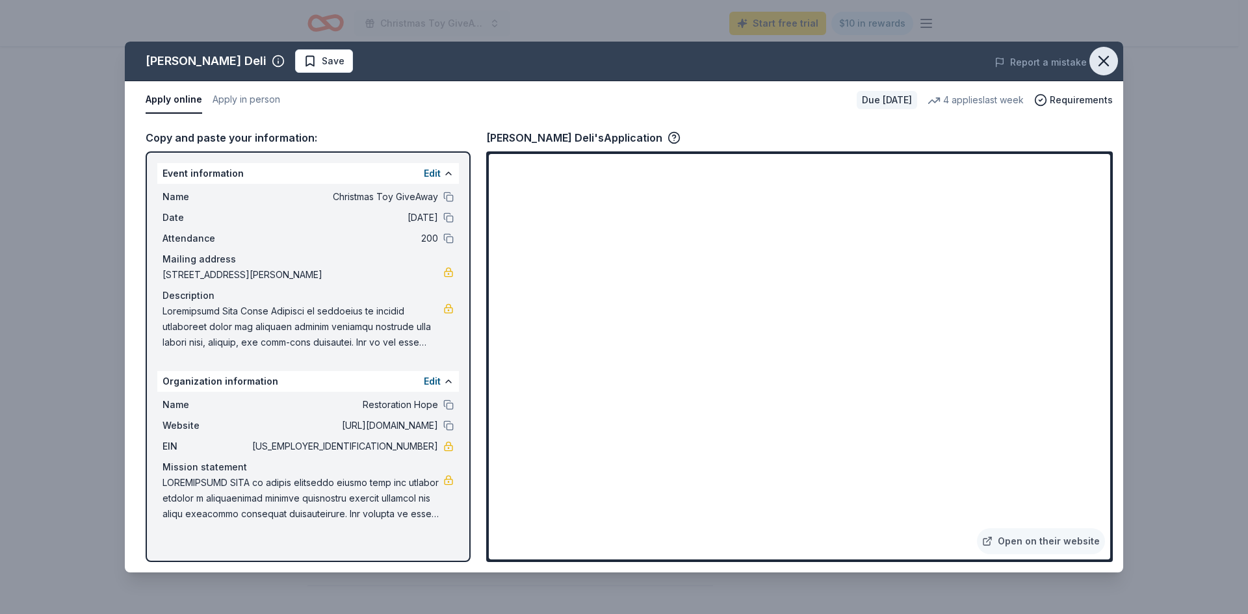
click at [1099, 60] on icon "button" at bounding box center [1103, 61] width 18 height 18
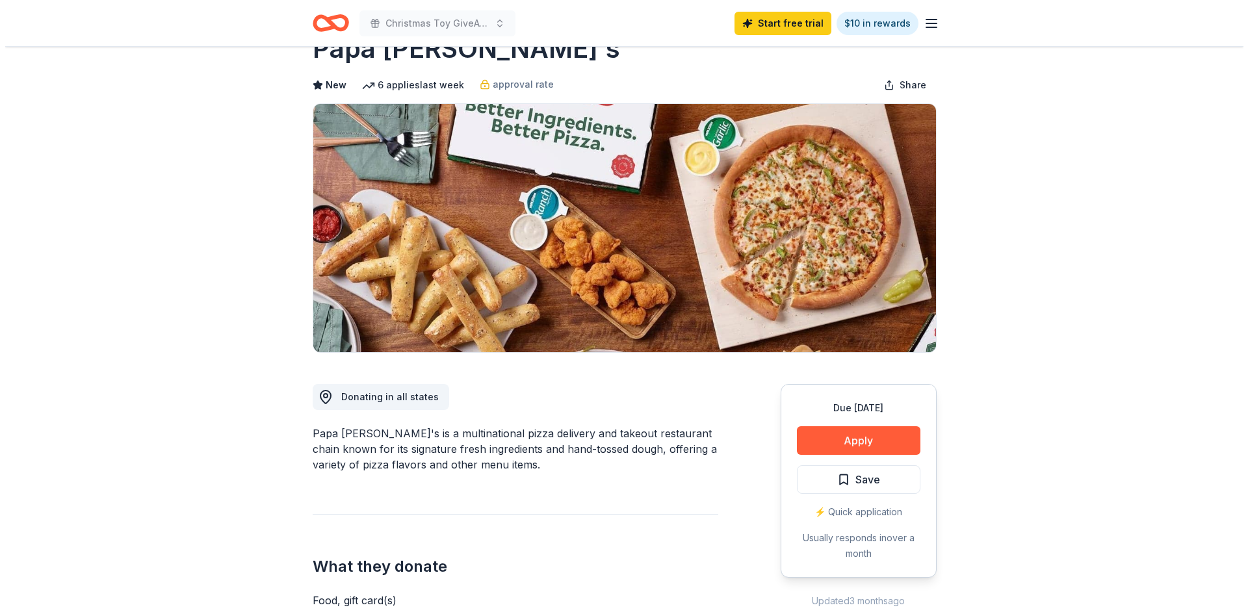
scroll to position [65, 0]
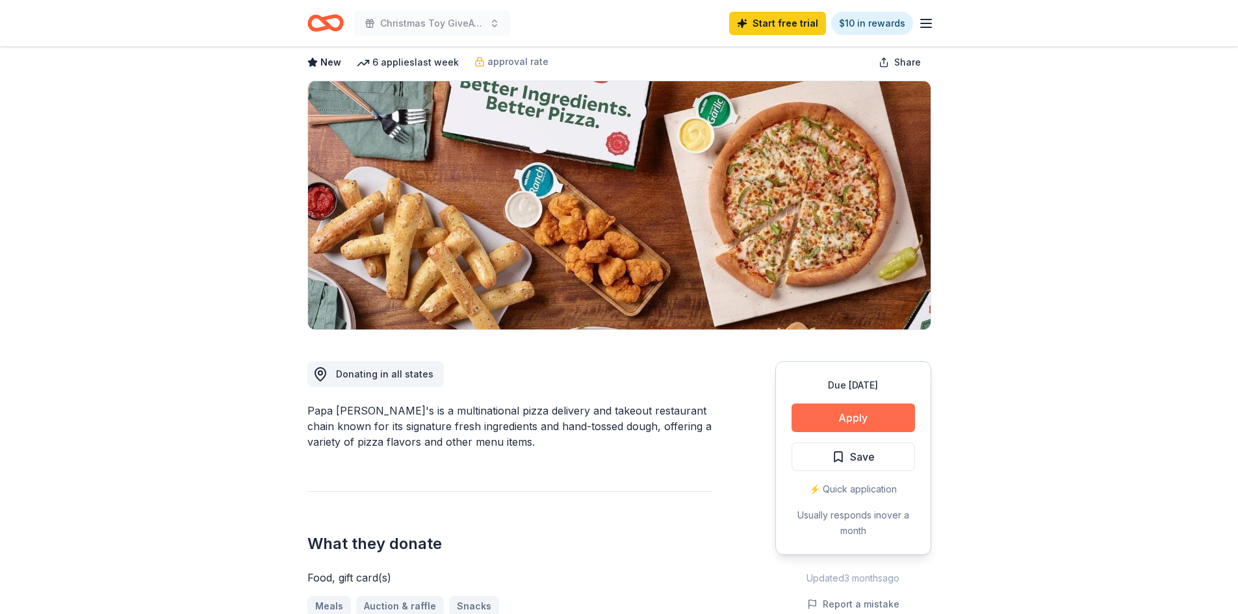
click at [862, 417] on button "Apply" at bounding box center [853, 418] width 123 height 29
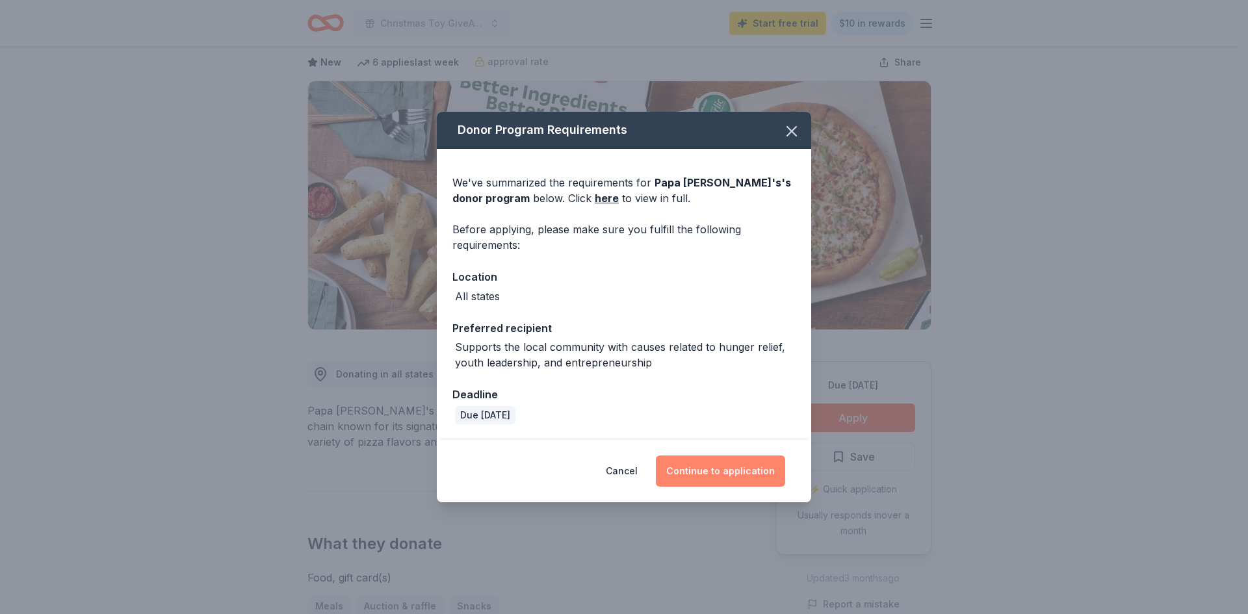
click at [716, 476] on button "Continue to application" at bounding box center [720, 471] width 129 height 31
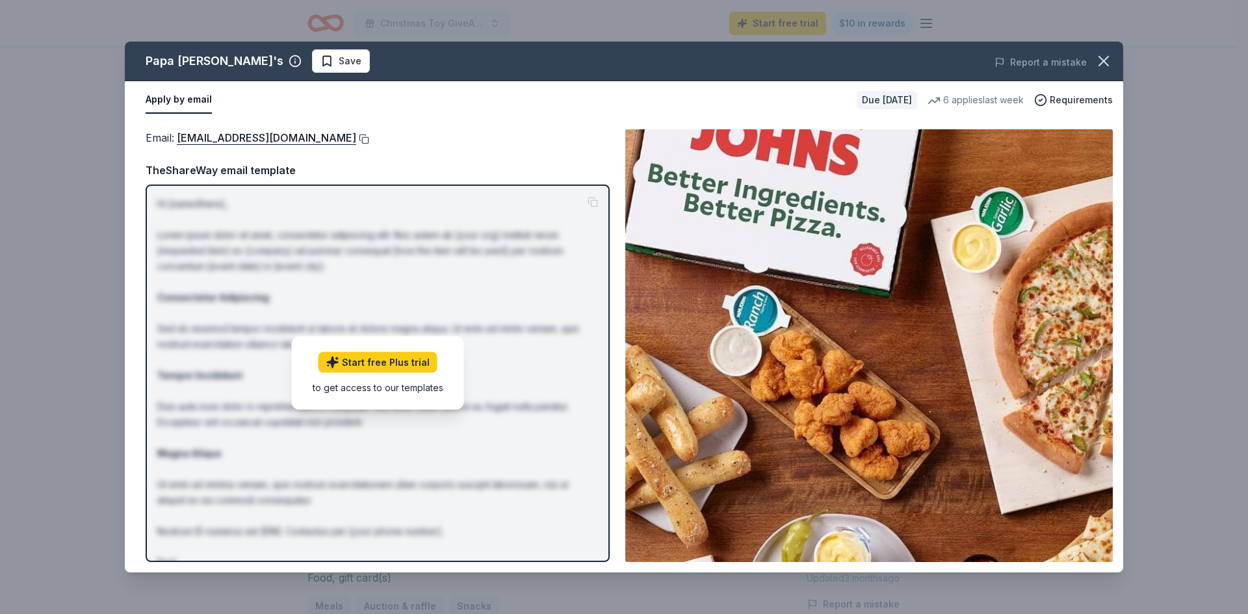
click at [356, 139] on button at bounding box center [362, 139] width 13 height 10
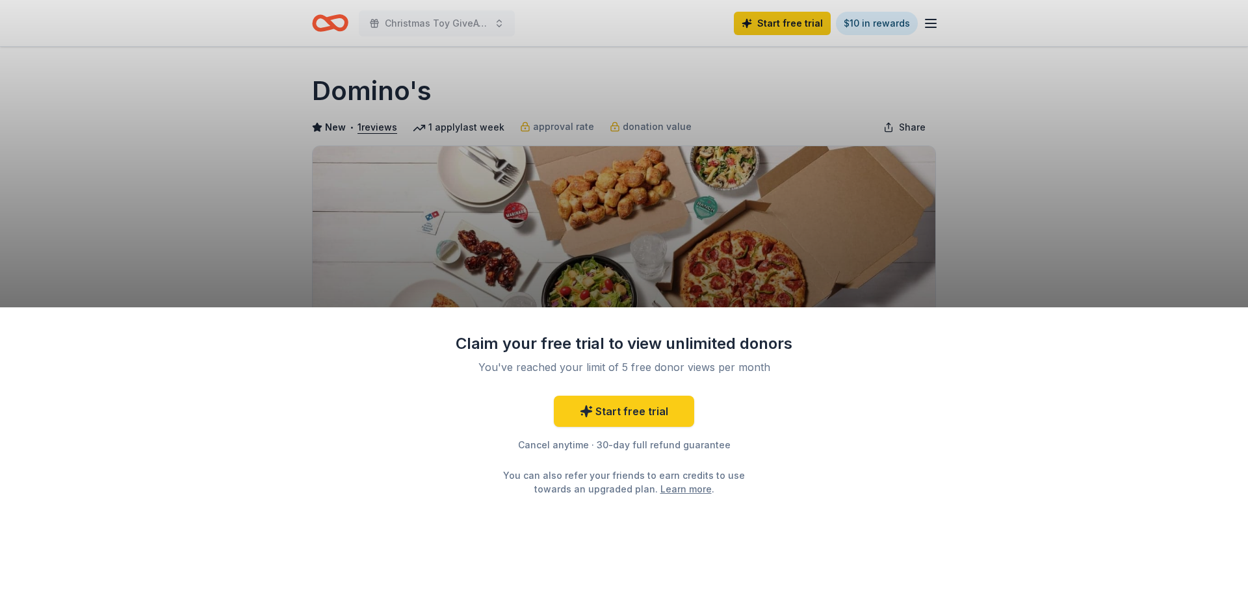
click at [734, 289] on div "Claim your free trial to view unlimited donors You've reached your limit of 5 f…" at bounding box center [624, 307] width 1248 height 614
click at [371, 127] on div "Claim your free trial to view unlimited donors You've reached your limit of 5 f…" at bounding box center [624, 307] width 1248 height 614
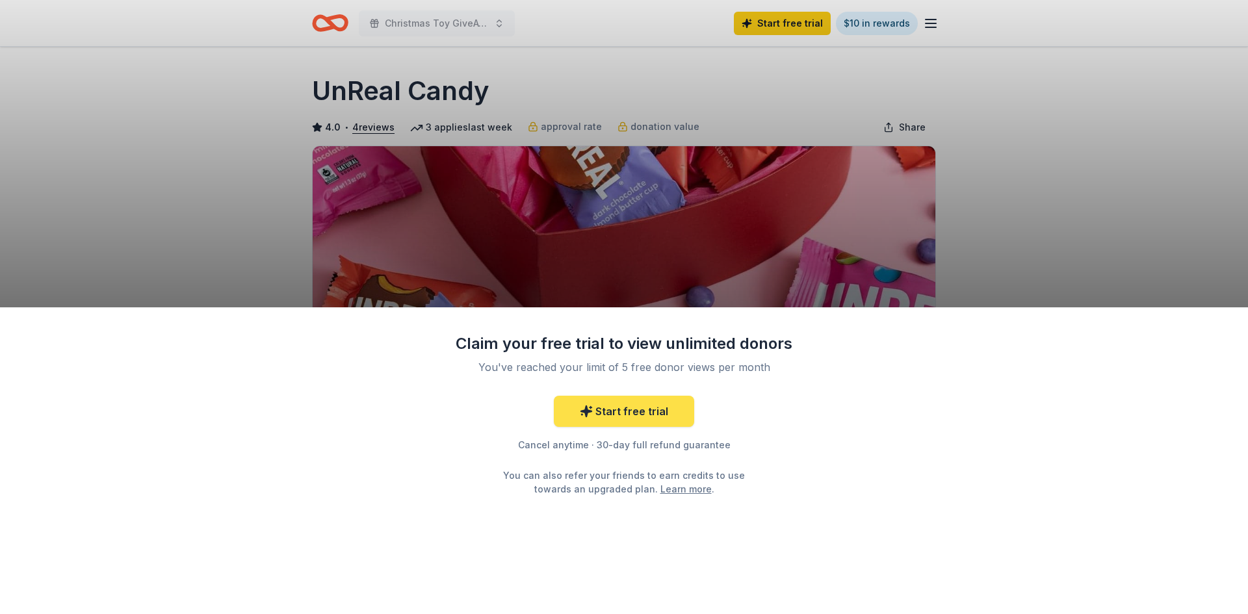
click at [614, 407] on link "Start free trial" at bounding box center [624, 411] width 140 height 31
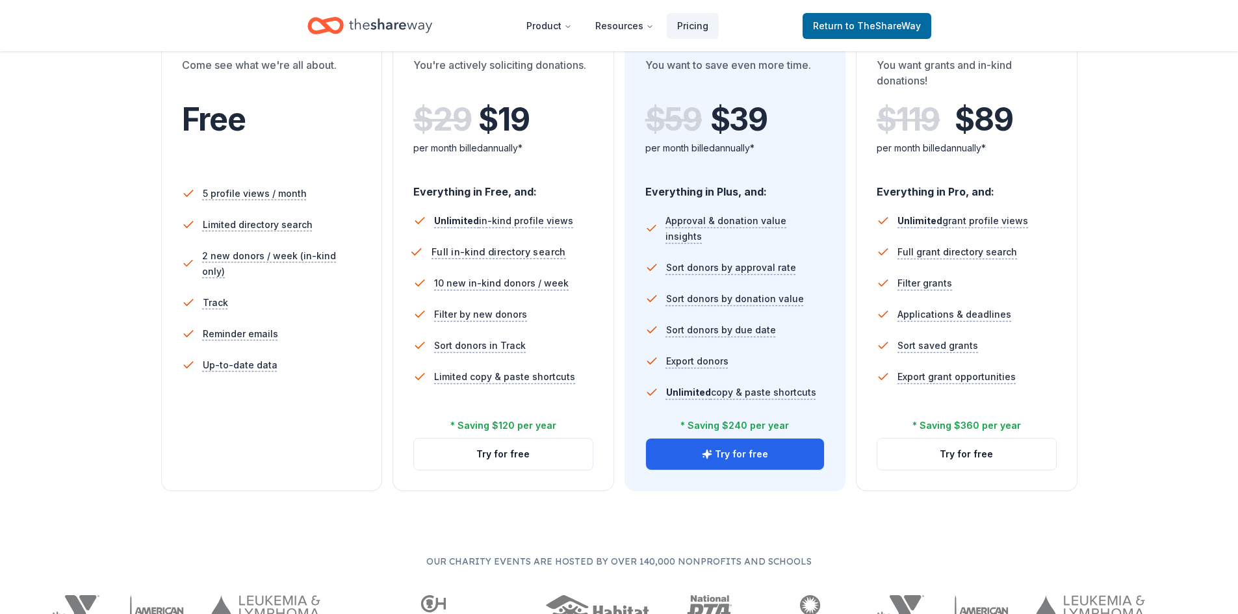
scroll to position [195, 0]
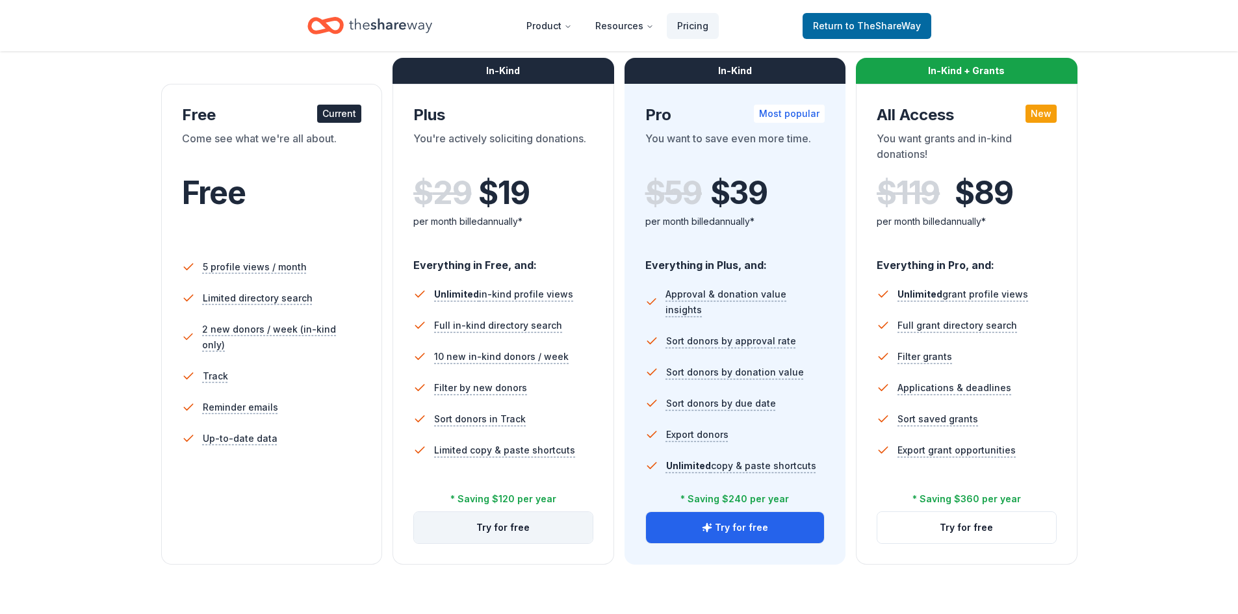
click at [497, 534] on button "Try for free" at bounding box center [503, 527] width 179 height 31
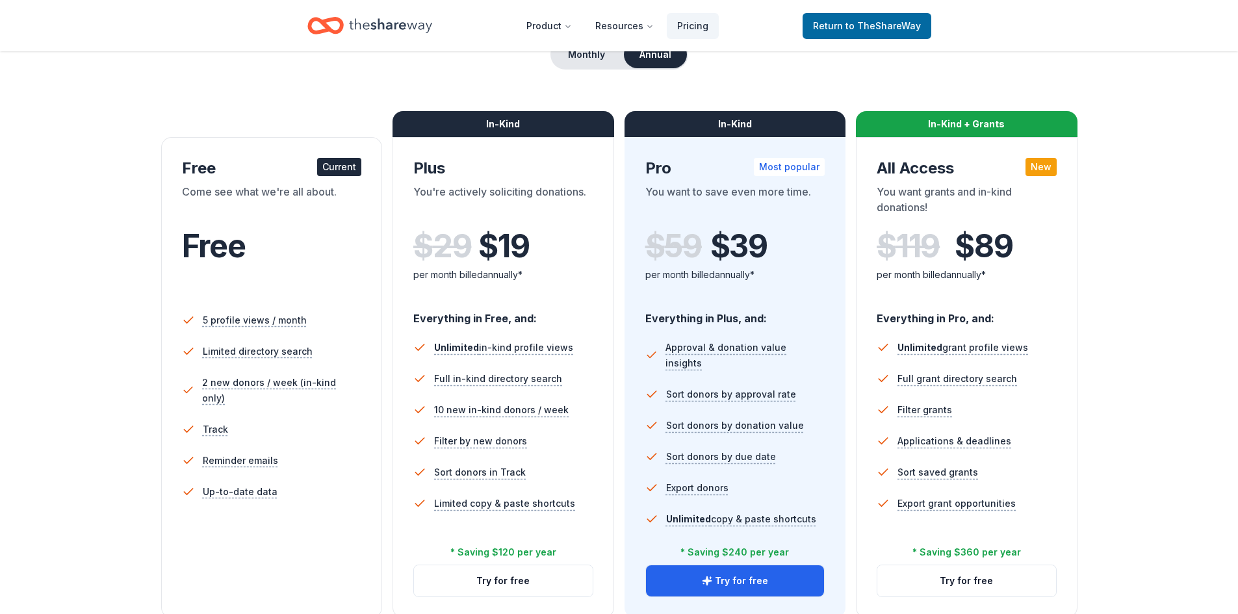
scroll to position [195, 0]
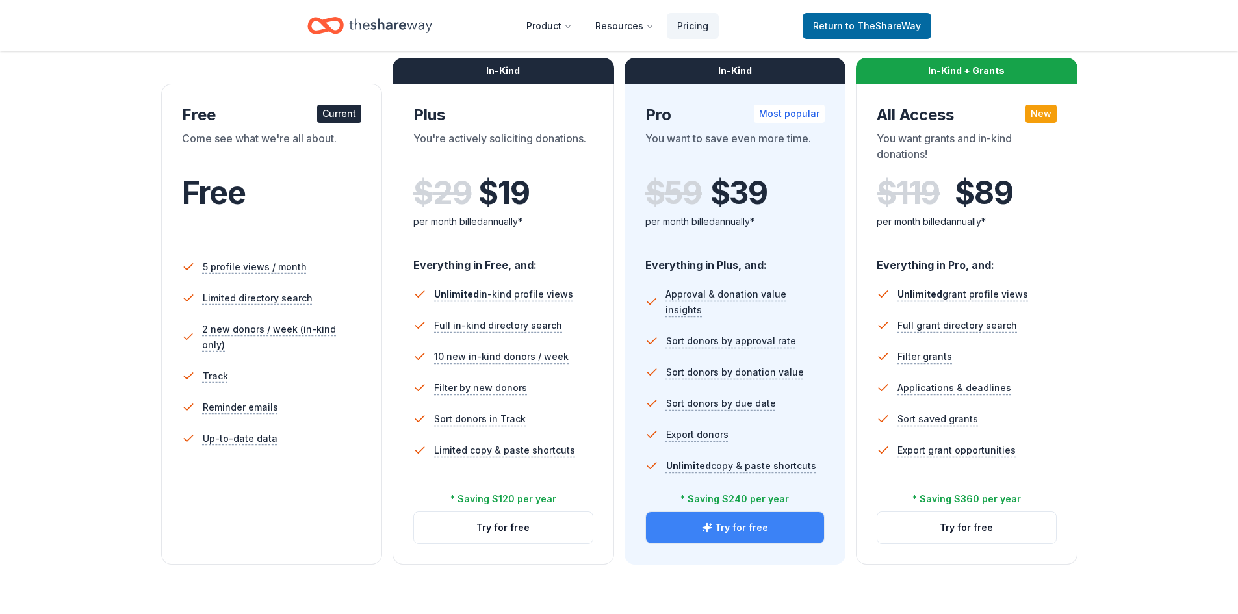
click at [728, 527] on button "Try for free" at bounding box center [735, 527] width 179 height 31
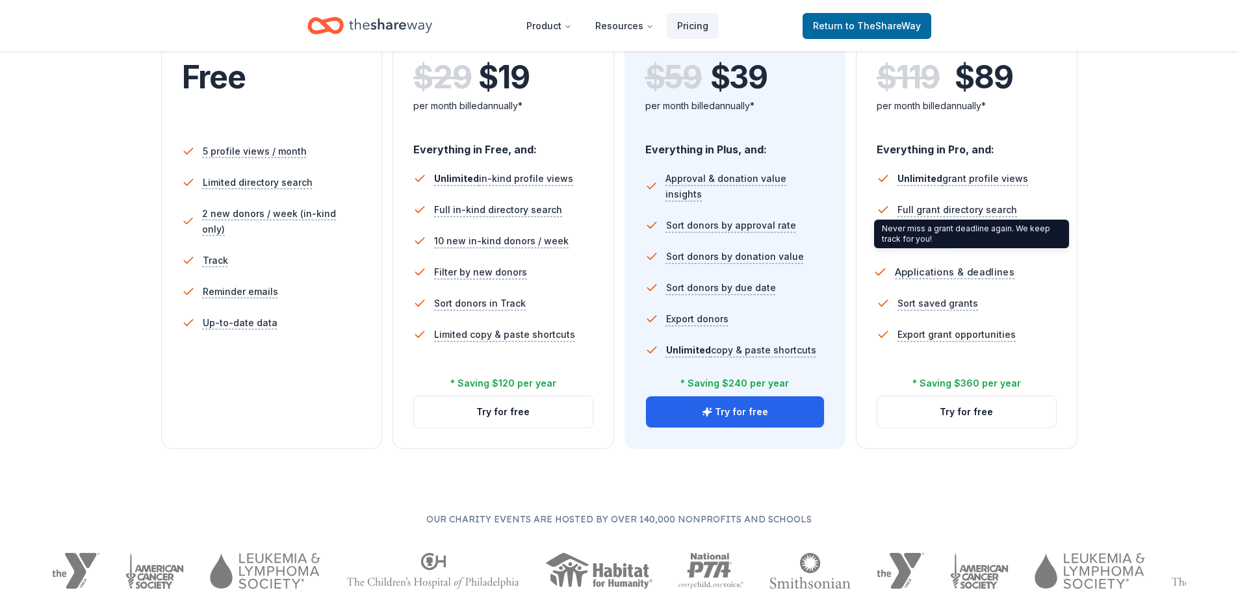
scroll to position [325, 0]
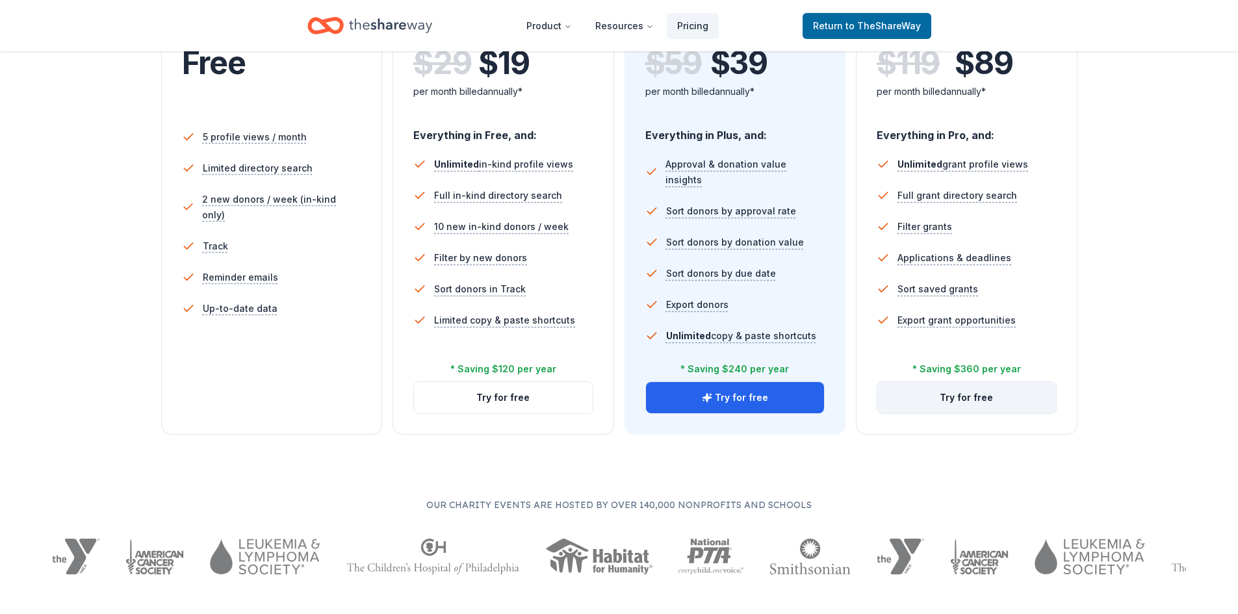
click at [983, 392] on button "Try for free" at bounding box center [966, 397] width 179 height 31
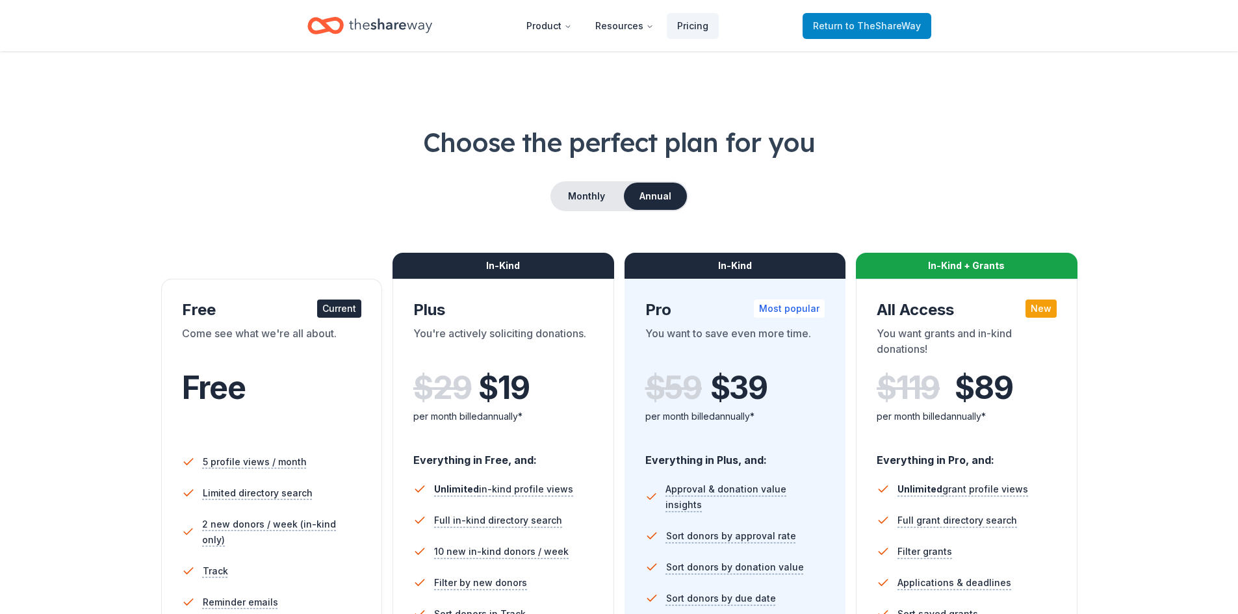
click at [849, 29] on span "Return to TheShareWay" at bounding box center [867, 26] width 108 height 16
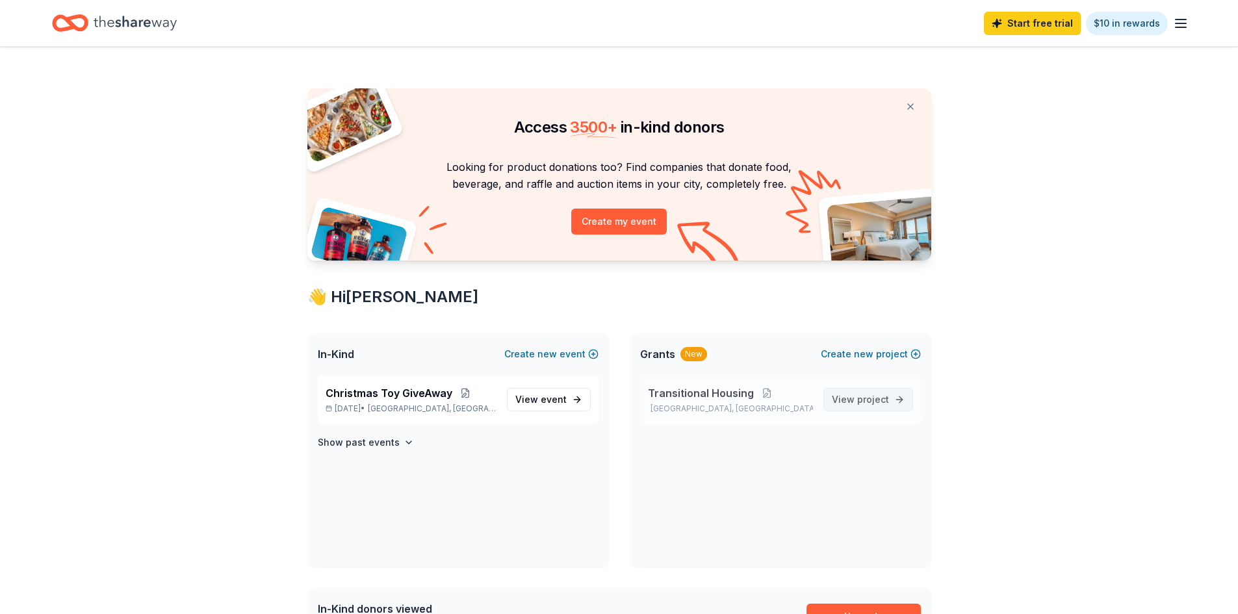
click at [855, 404] on span "View project" at bounding box center [860, 400] width 57 height 16
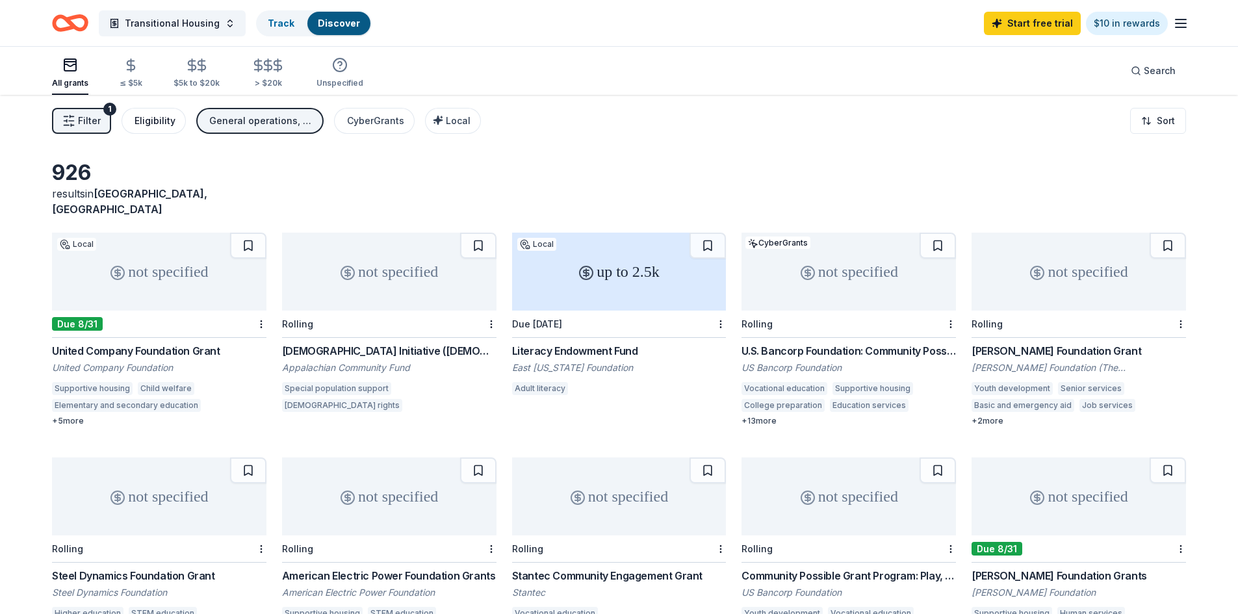
click at [147, 124] on div "Eligibility" at bounding box center [155, 121] width 41 height 16
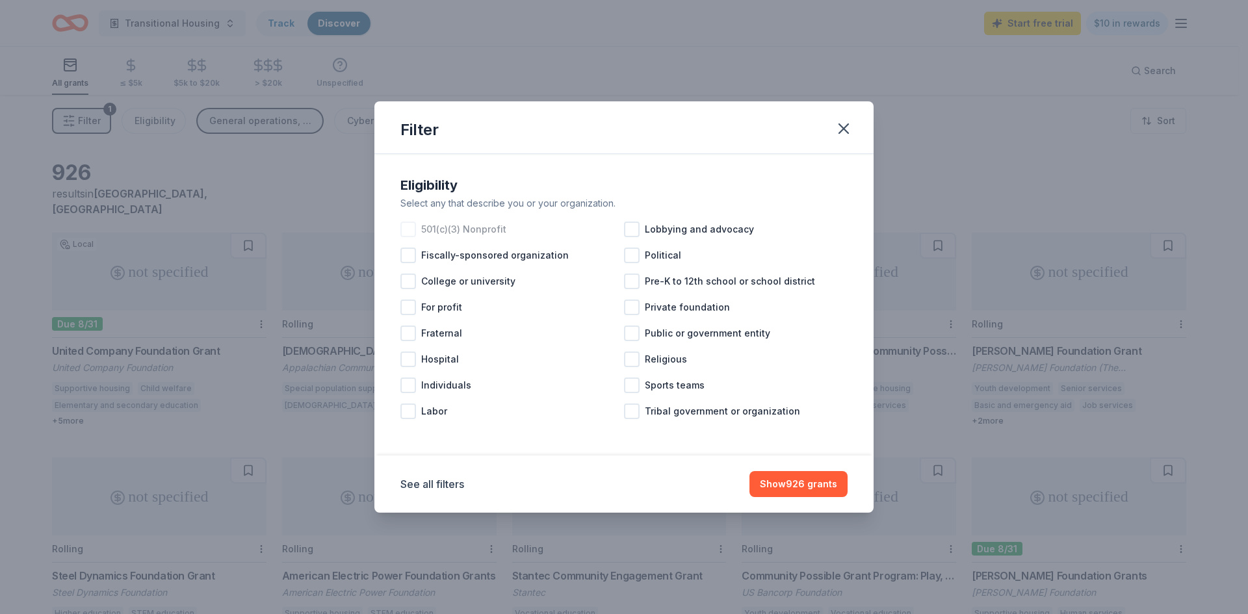
click at [407, 232] on div at bounding box center [408, 230] width 16 height 16
click at [782, 483] on button "Show 755 grants" at bounding box center [799, 484] width 97 height 26
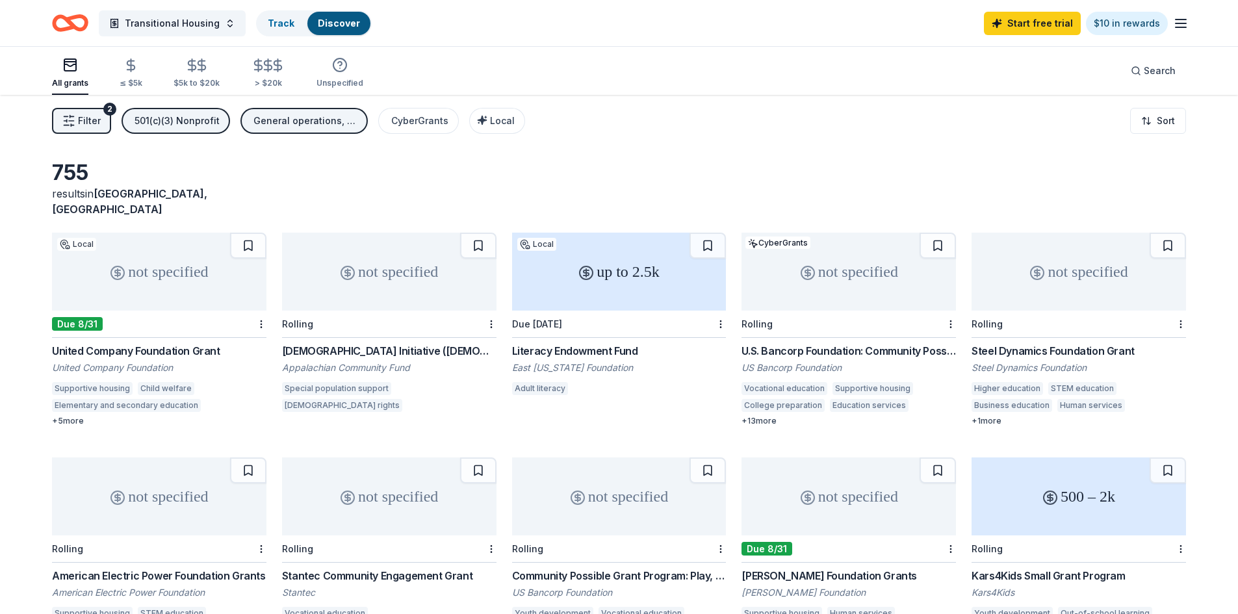
click at [330, 120] on div "General operations, Projects & programming, Capital, Education, Training and ca…" at bounding box center [305, 121] width 104 height 16
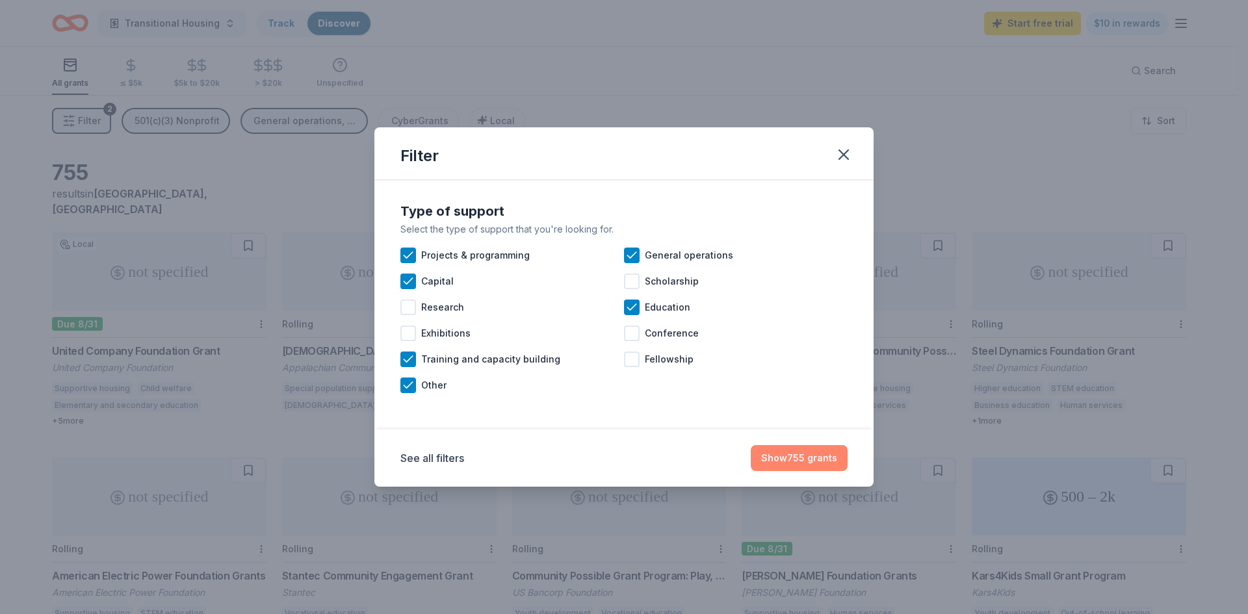
click at [795, 460] on button "Show 755 grants" at bounding box center [799, 458] width 97 height 26
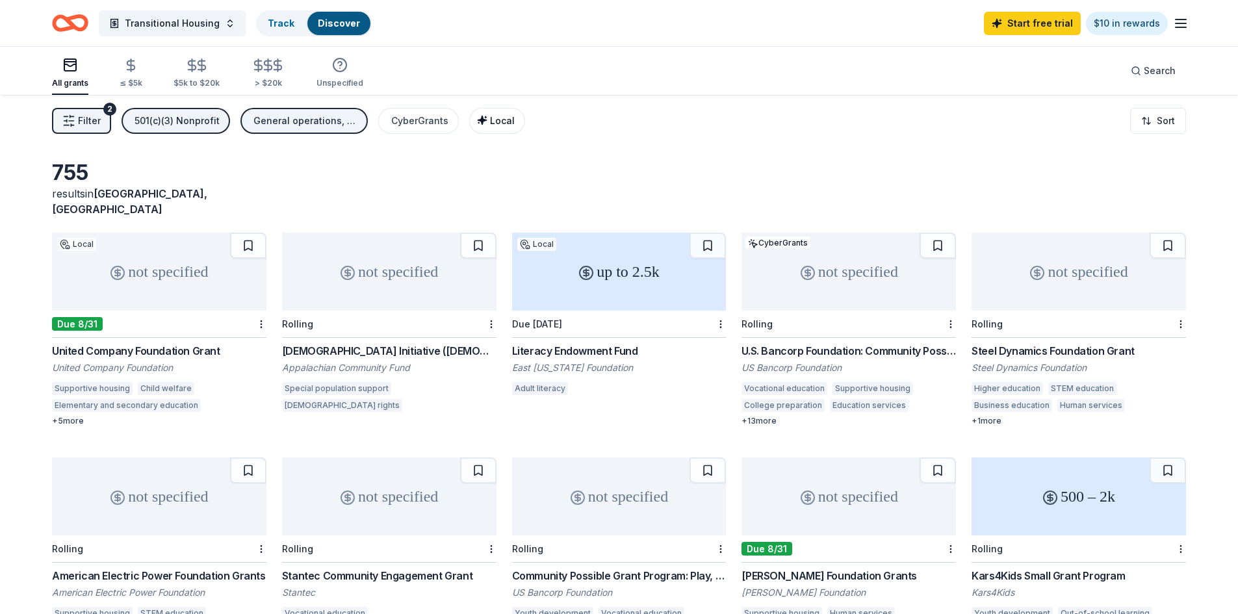
click at [490, 121] on span "Local" at bounding box center [502, 120] width 25 height 11
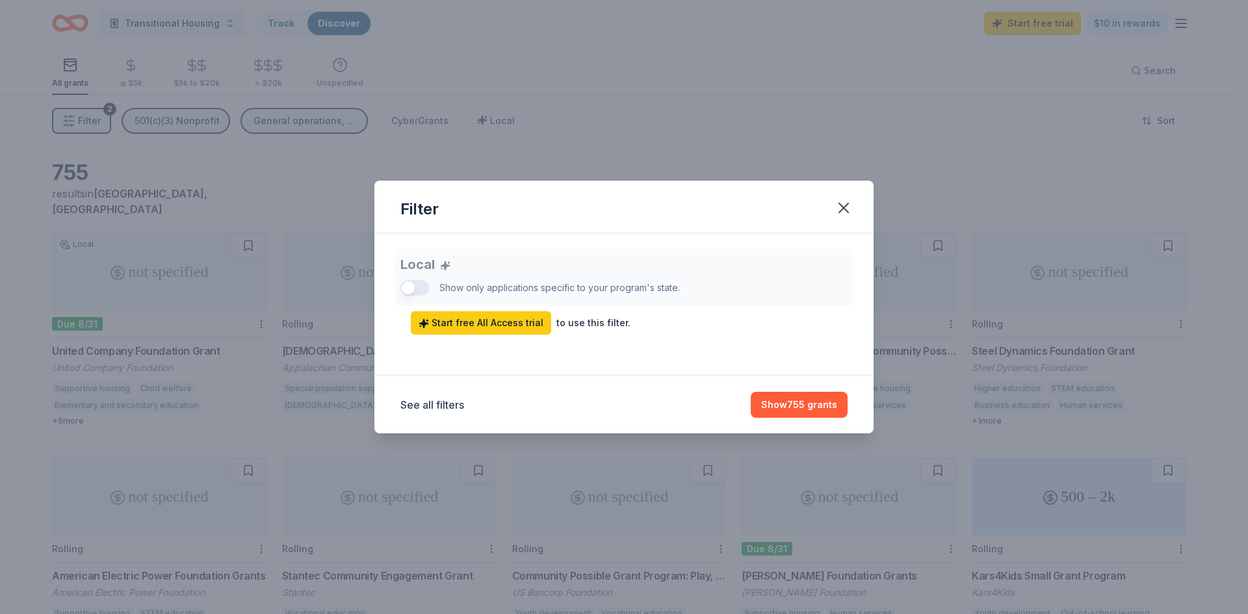
click at [473, 146] on div "Filter Local Show only applications specific to your program's state. Start fre…" at bounding box center [624, 307] width 1248 height 614
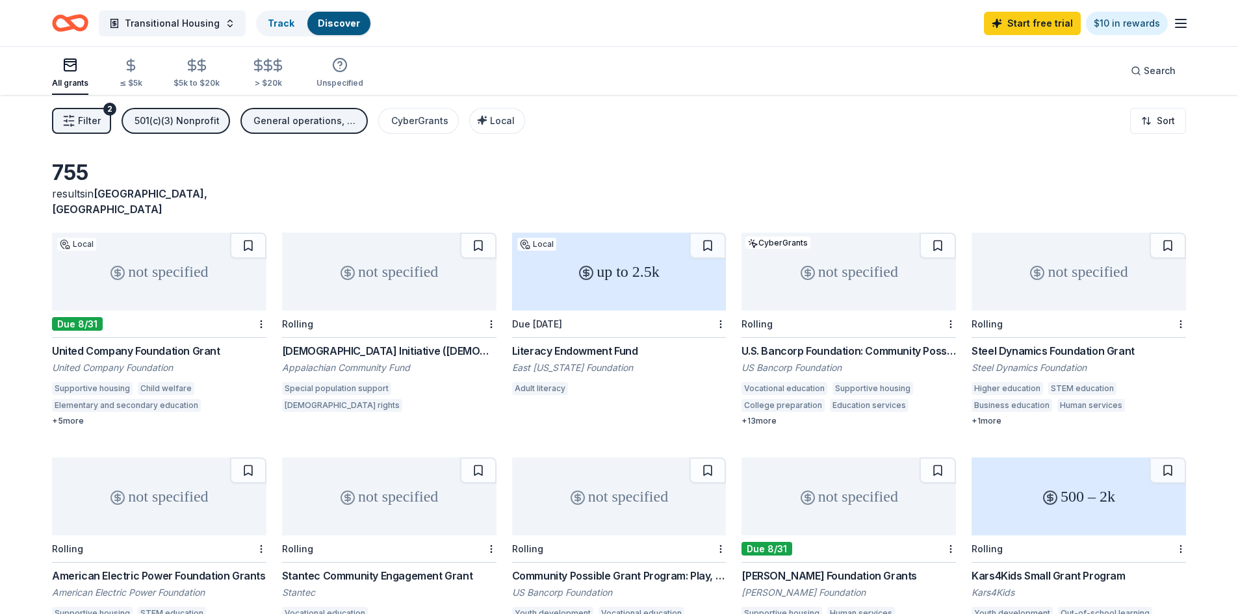
click at [168, 260] on div "not specified" at bounding box center [159, 272] width 214 height 78
click at [85, 118] on span "Filter" at bounding box center [89, 121] width 23 height 16
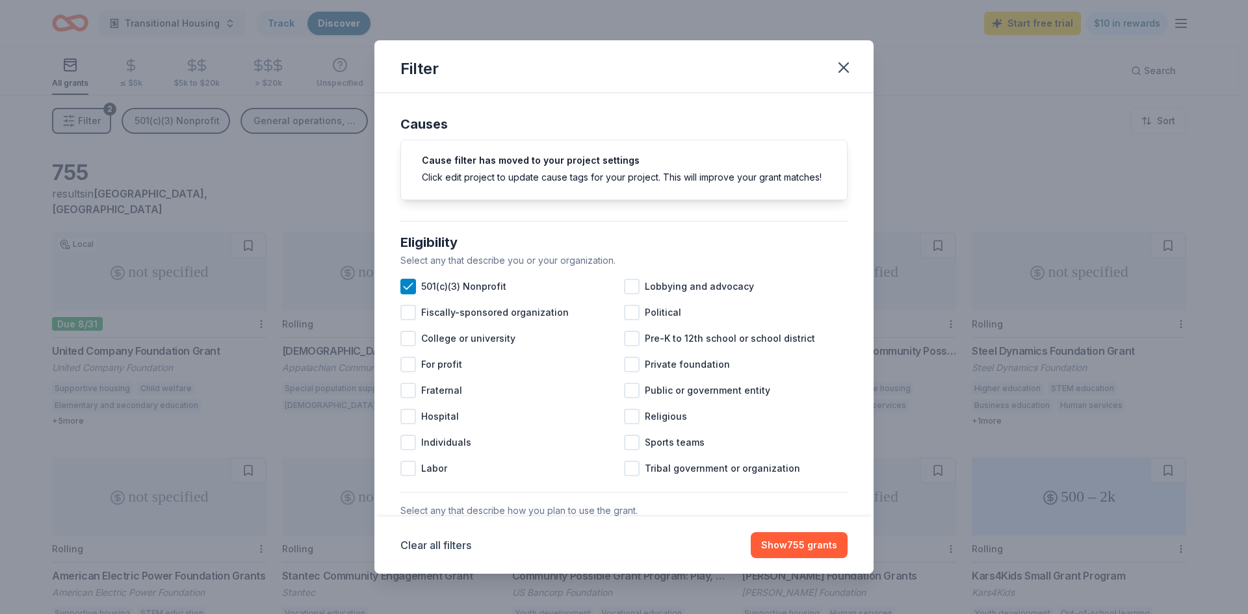
click at [85, 118] on div "Filter Causes Cause filter has moved to your project settings Click edit projec…" at bounding box center [624, 307] width 1248 height 614
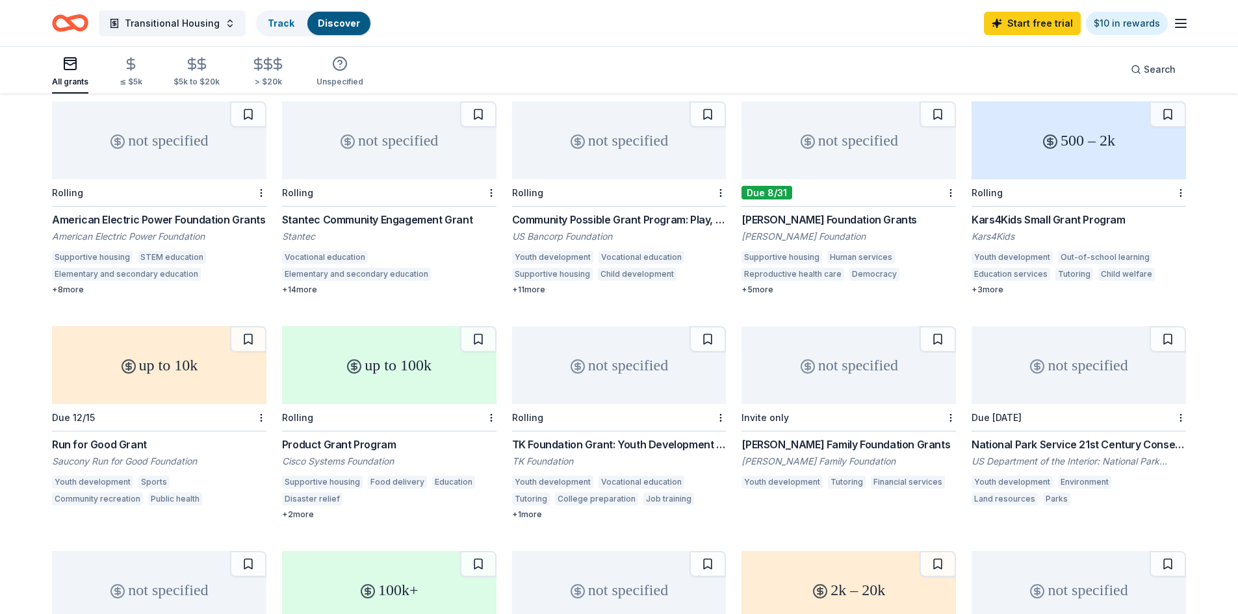
scroll to position [385, 0]
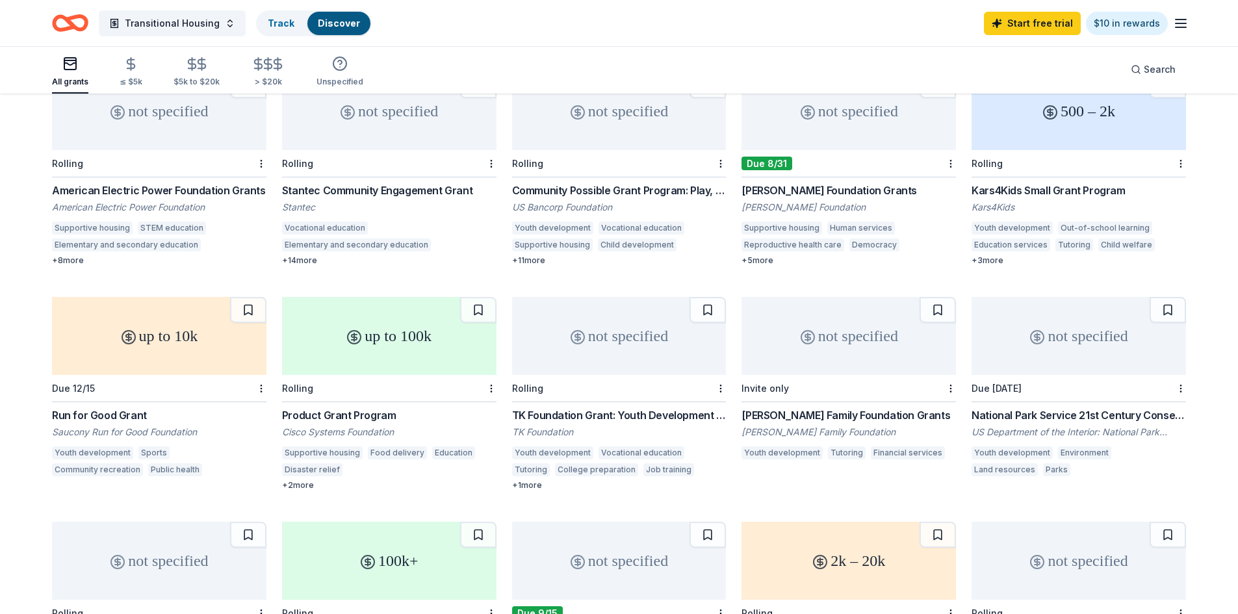
click at [409, 324] on div "up to 100k" at bounding box center [389, 336] width 214 height 78
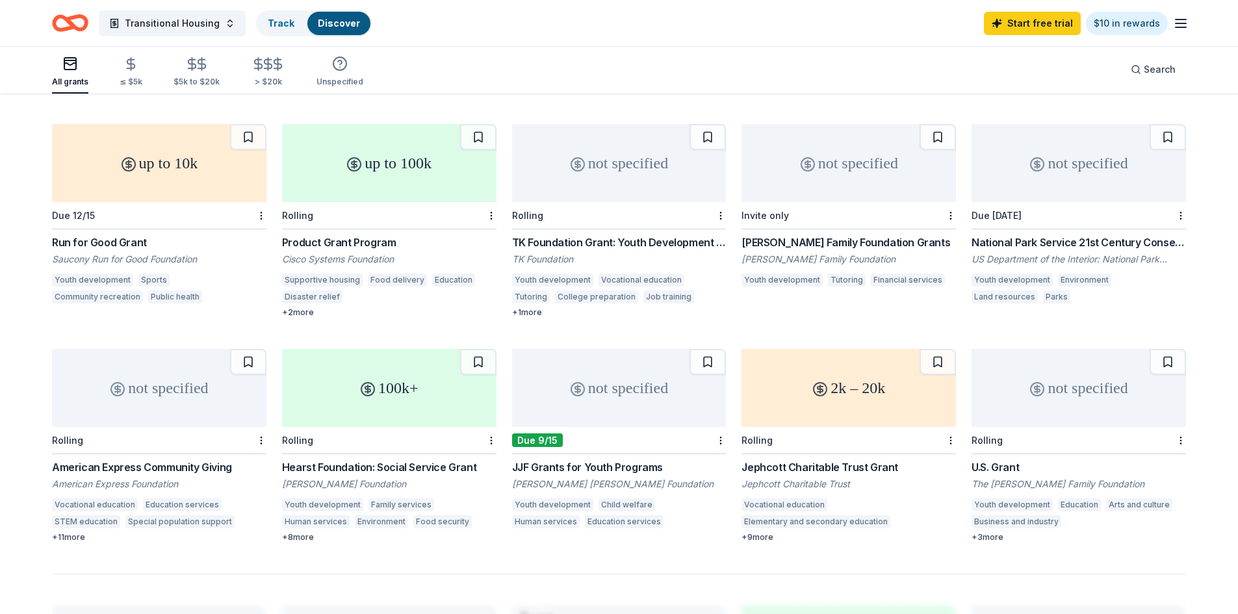
scroll to position [580, 0]
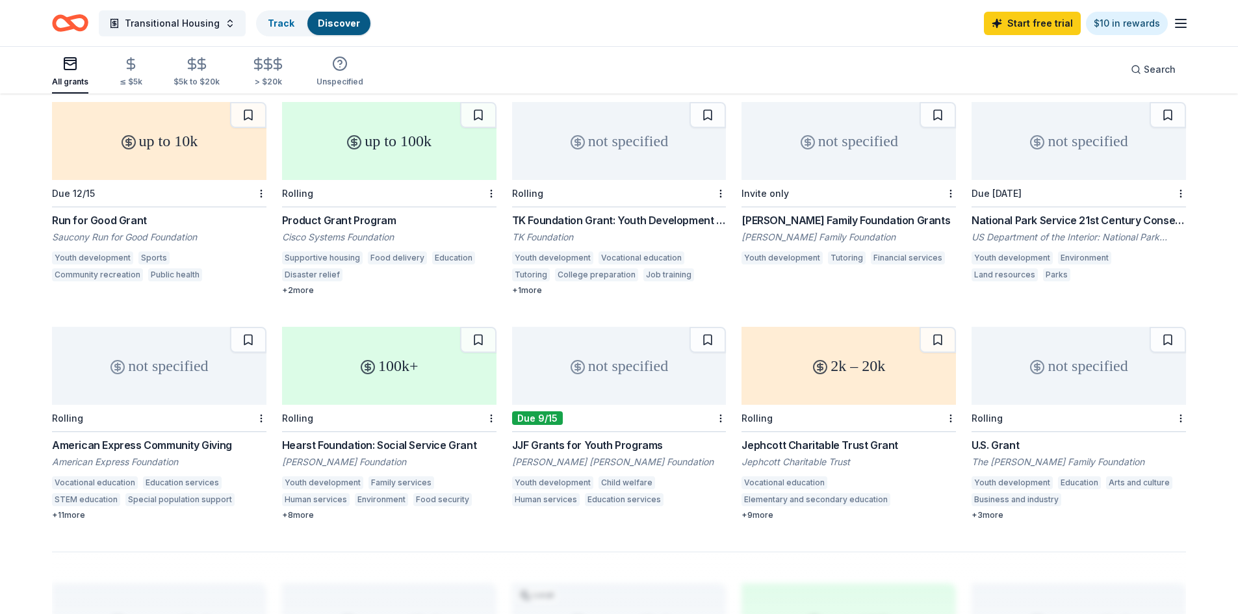
click at [387, 341] on div "100k+" at bounding box center [389, 366] width 214 height 78
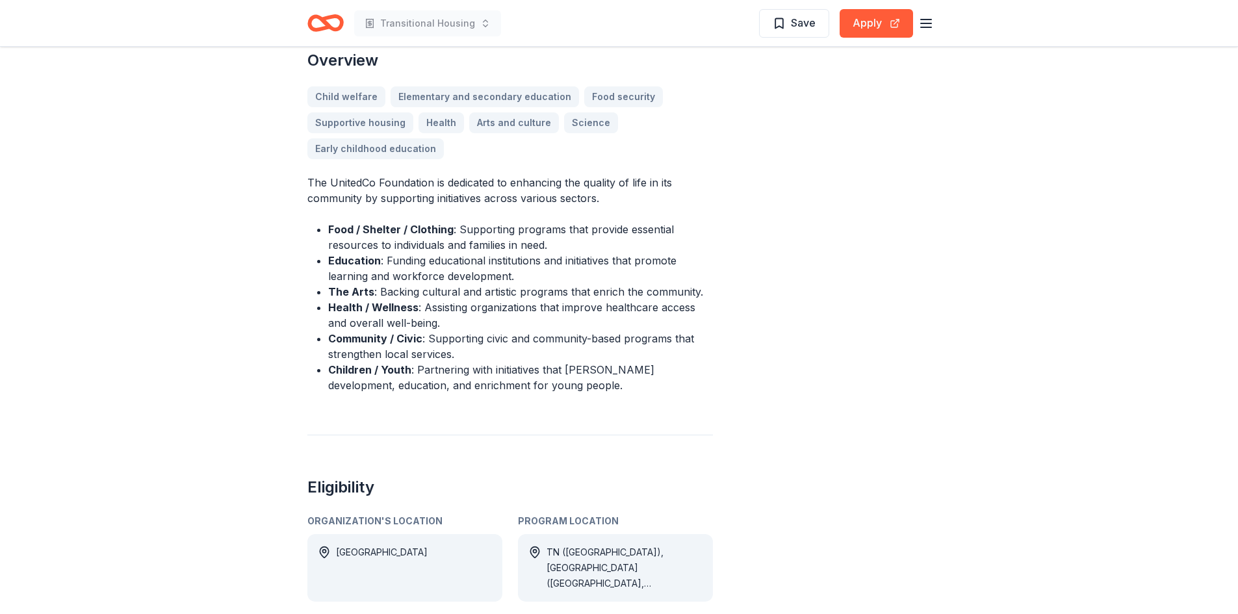
scroll to position [390, 0]
click at [868, 25] on button "Apply" at bounding box center [876, 23] width 73 height 29
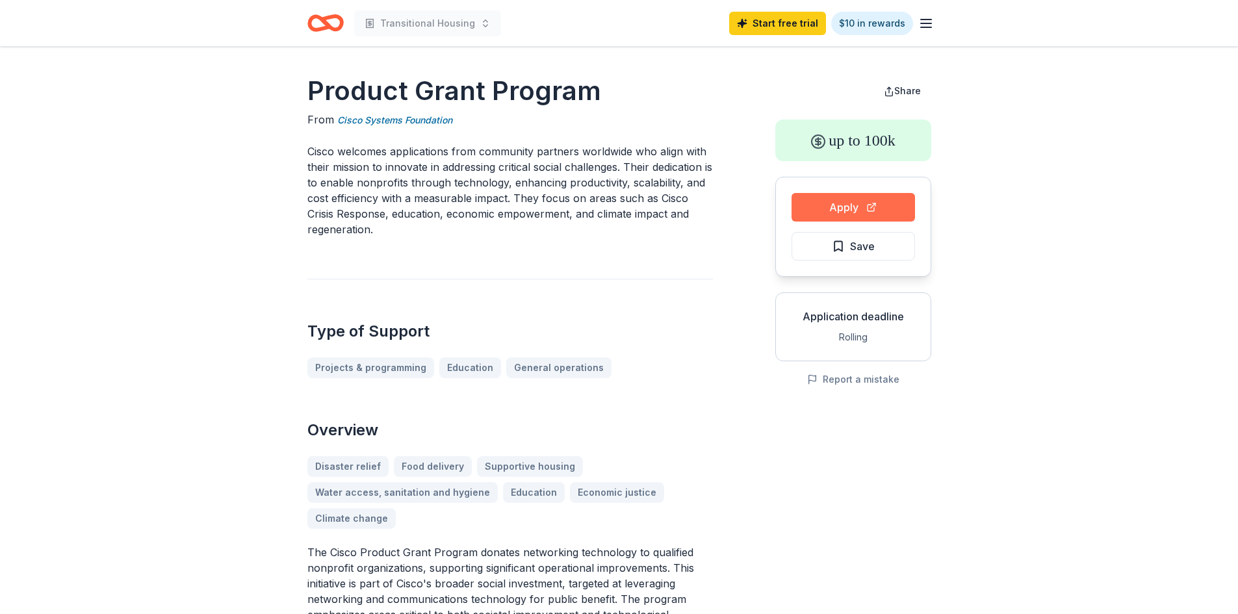
click at [835, 208] on button "Apply" at bounding box center [853, 207] width 123 height 29
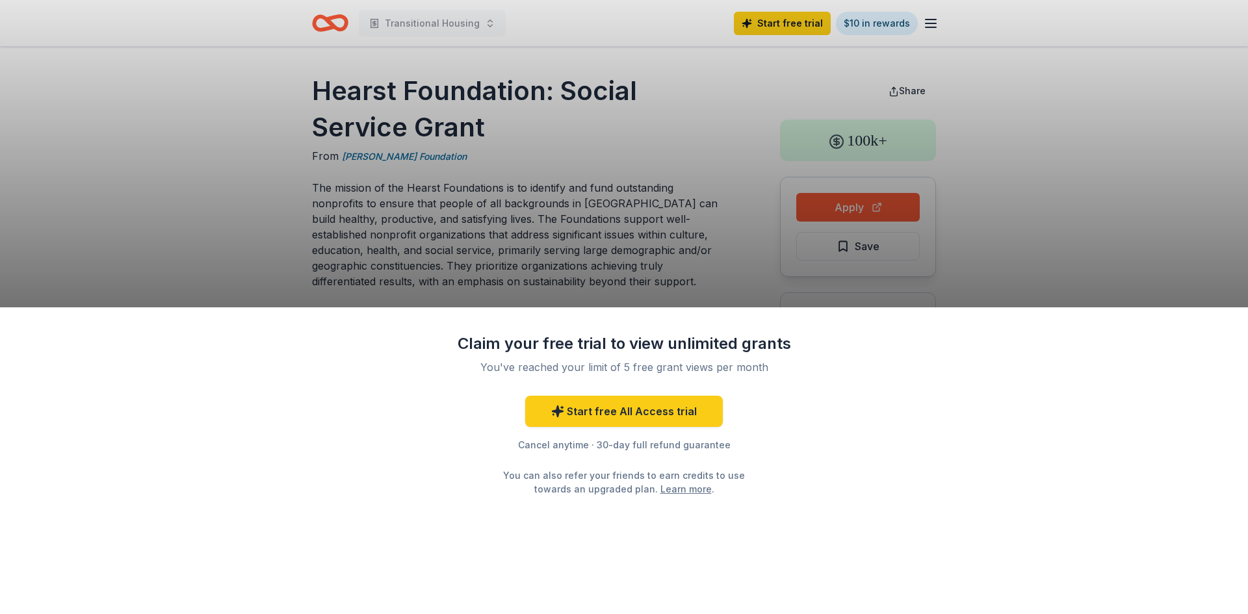
click at [664, 165] on div "Claim your free trial to view unlimited grants You've reached your limit of 5 f…" at bounding box center [624, 307] width 1248 height 614
